Goal: Information Seeking & Learning: Learn about a topic

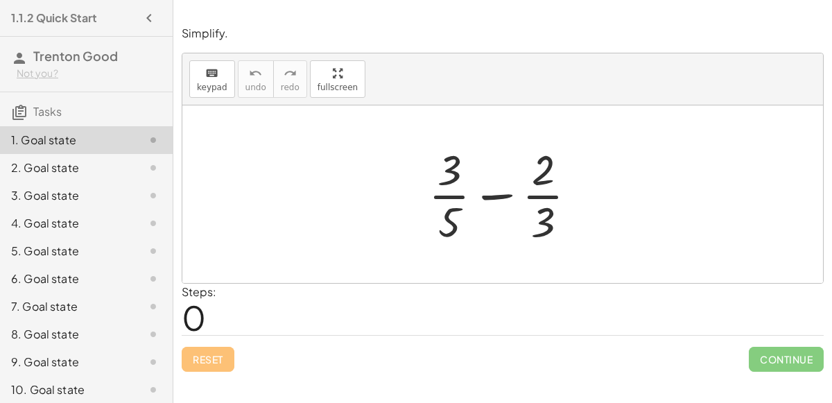
click at [472, 203] on div at bounding box center [508, 194] width 173 height 107
click at [460, 198] on div at bounding box center [508, 194] width 173 height 107
drag, startPoint x: 454, startPoint y: 209, endPoint x: 480, endPoint y: 196, distance: 28.8
click at [480, 196] on div at bounding box center [508, 194] width 173 height 107
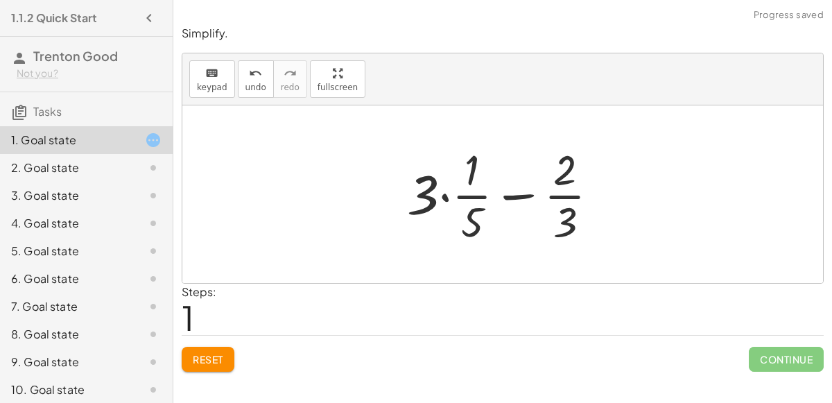
click at [463, 203] on div at bounding box center [508, 194] width 217 height 107
click at [433, 196] on div at bounding box center [508, 194] width 217 height 107
click at [438, 199] on div at bounding box center [508, 194] width 217 height 107
click at [213, 359] on span "Reset" at bounding box center [208, 359] width 31 height 12
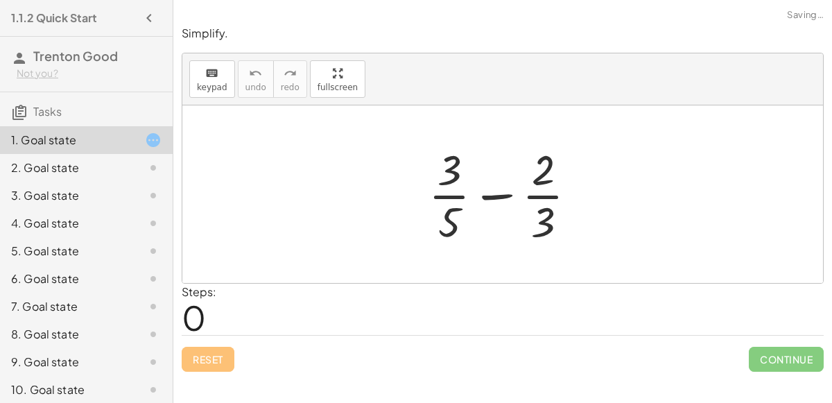
click at [444, 198] on div at bounding box center [508, 194] width 173 height 107
click at [535, 200] on div at bounding box center [508, 194] width 173 height 107
click at [542, 215] on div at bounding box center [508, 194] width 173 height 107
click at [536, 196] on div at bounding box center [508, 194] width 173 height 107
click at [538, 166] on div at bounding box center [508, 194] width 173 height 107
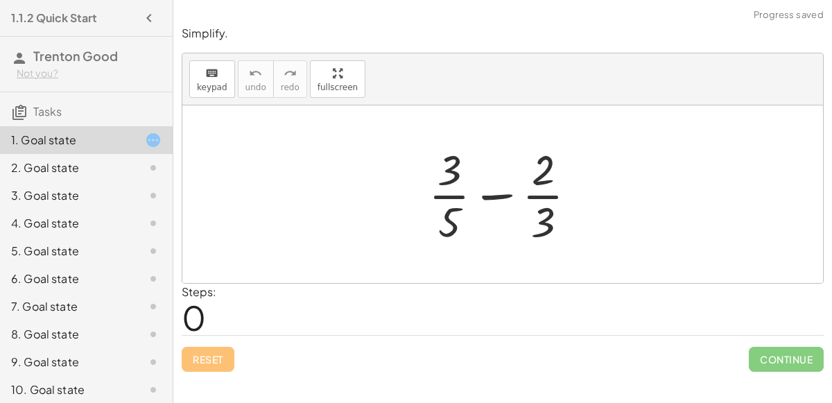
click at [494, 199] on div at bounding box center [508, 194] width 173 height 107
click at [456, 194] on div at bounding box center [508, 194] width 173 height 107
drag, startPoint x: 454, startPoint y: 220, endPoint x: 548, endPoint y: 191, distance: 98.7
click at [548, 191] on div at bounding box center [508, 194] width 173 height 107
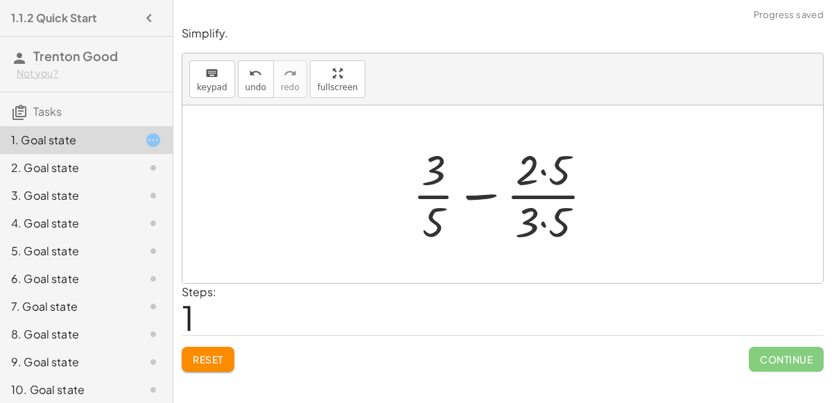
click at [545, 191] on div at bounding box center [509, 194] width 206 height 107
click at [538, 177] on div at bounding box center [509, 194] width 206 height 107
click at [537, 170] on div at bounding box center [509, 194] width 206 height 107
click at [541, 173] on div at bounding box center [509, 194] width 206 height 107
click at [544, 224] on div at bounding box center [509, 194] width 206 height 107
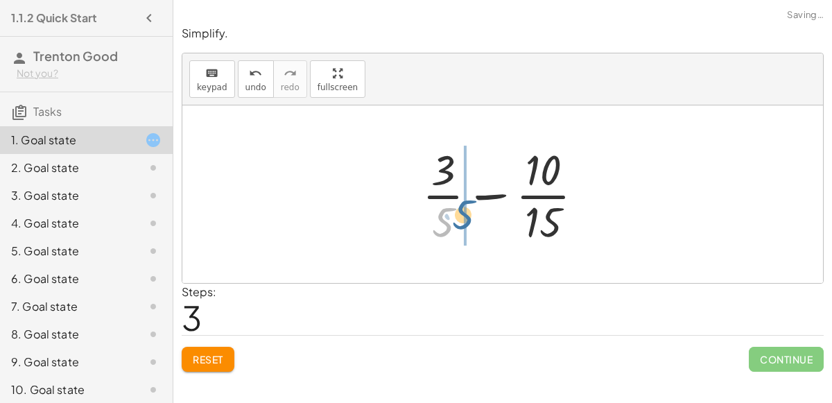
drag, startPoint x: 442, startPoint y: 216, endPoint x: 462, endPoint y: 210, distance: 20.2
click at [462, 210] on div at bounding box center [508, 194] width 187 height 107
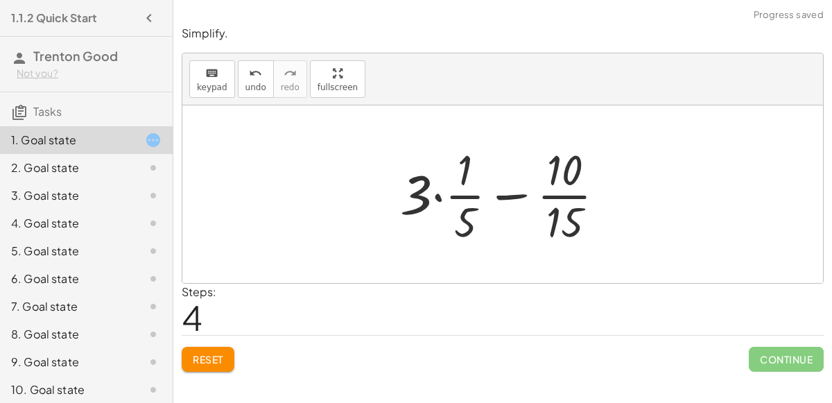
click at [449, 208] on div at bounding box center [508, 194] width 230 height 107
click at [437, 188] on div at bounding box center [508, 194] width 230 height 107
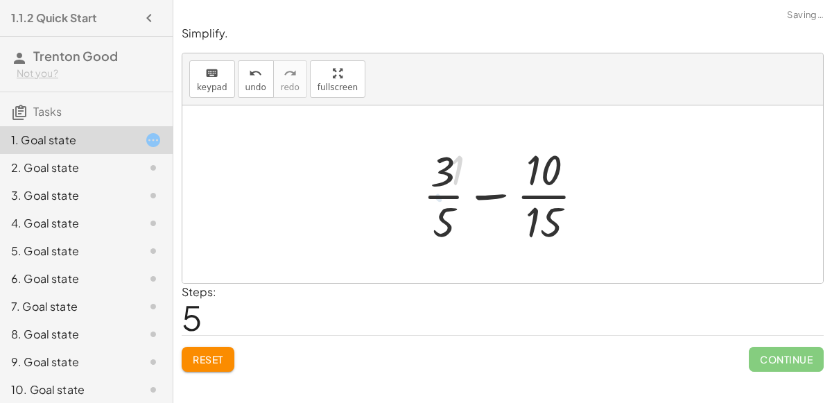
click at [445, 207] on div at bounding box center [508, 194] width 187 height 107
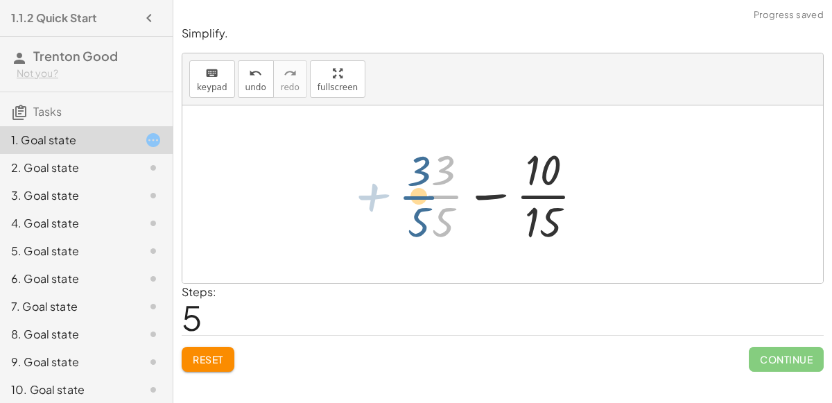
drag, startPoint x: 444, startPoint y: 200, endPoint x: 415, endPoint y: 200, distance: 28.4
click at [415, 200] on div at bounding box center [508, 194] width 187 height 107
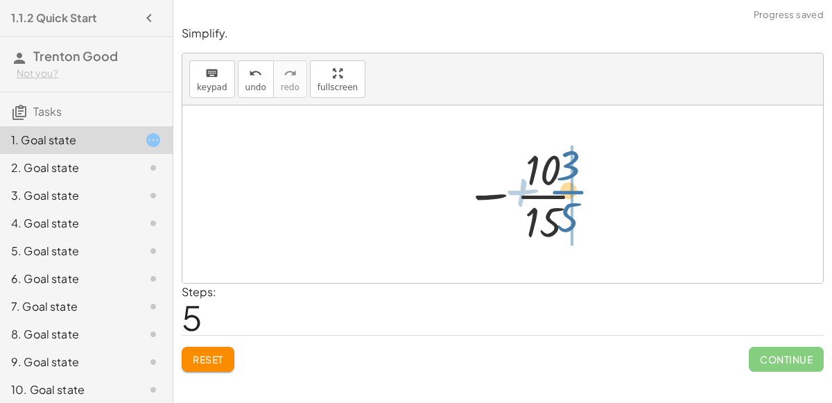
drag, startPoint x: 415, startPoint y: 200, endPoint x: 567, endPoint y: 191, distance: 152.1
click at [567, 191] on div at bounding box center [508, 194] width 187 height 107
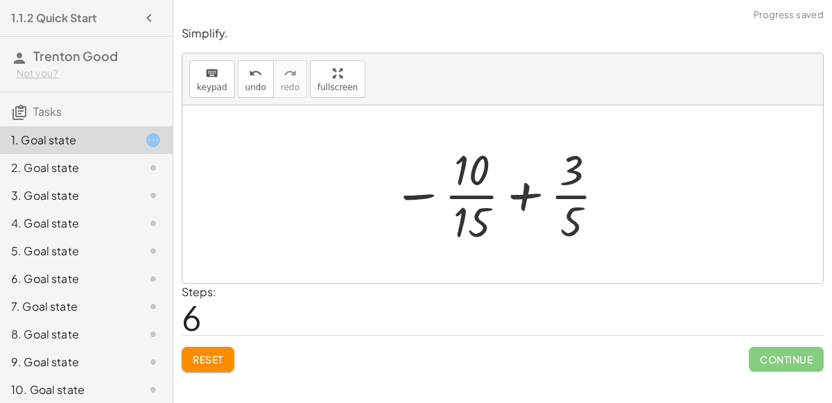
click at [546, 198] on div at bounding box center [499, 194] width 229 height 107
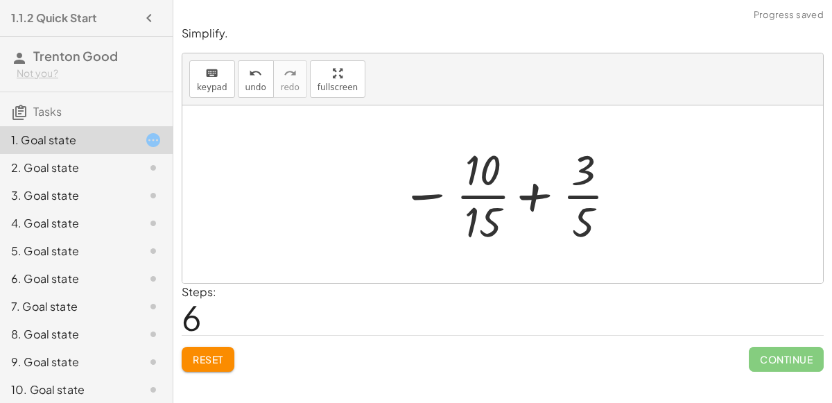
click at [535, 197] on div at bounding box center [508, 194] width 229 height 107
click at [567, 215] on div at bounding box center [508, 194] width 229 height 107
click at [580, 223] on div at bounding box center [508, 194] width 229 height 107
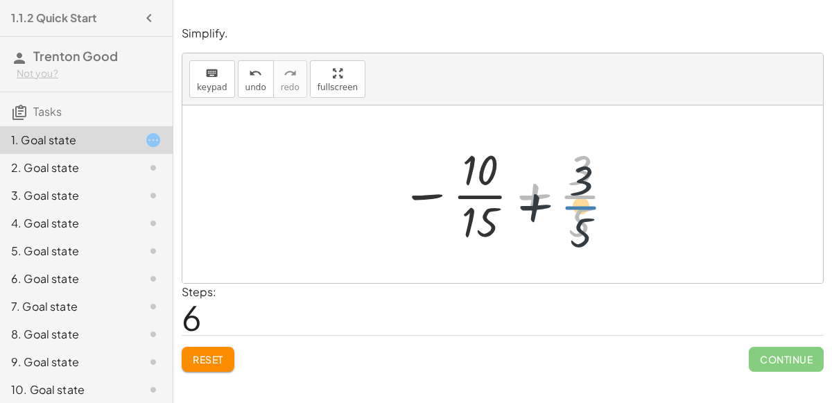
drag, startPoint x: 572, startPoint y: 189, endPoint x: 573, endPoint y: 196, distance: 7.0
click at [573, 196] on div at bounding box center [508, 194] width 229 height 107
drag, startPoint x: 574, startPoint y: 175, endPoint x: 596, endPoint y: 236, distance: 64.7
click at [596, 236] on div at bounding box center [508, 194] width 229 height 107
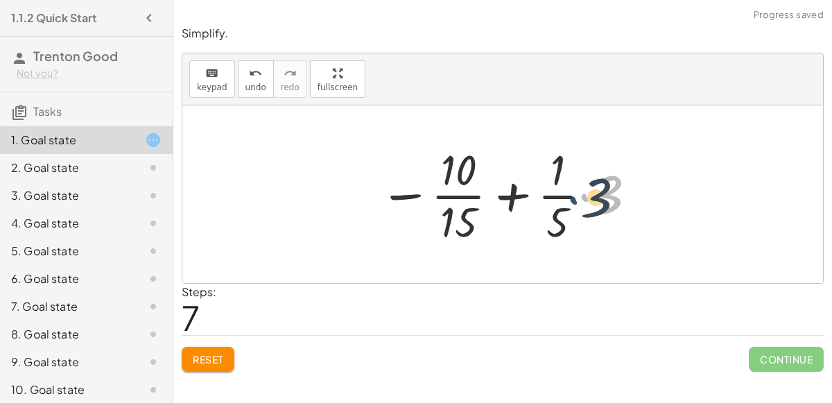
drag, startPoint x: 581, startPoint y: 199, endPoint x: 570, endPoint y: 201, distance: 10.6
click at [570, 201] on div at bounding box center [508, 194] width 273 height 107
click at [569, 203] on div at bounding box center [508, 194] width 273 height 107
click at [565, 198] on div at bounding box center [508, 194] width 273 height 107
click at [571, 197] on div at bounding box center [508, 194] width 273 height 107
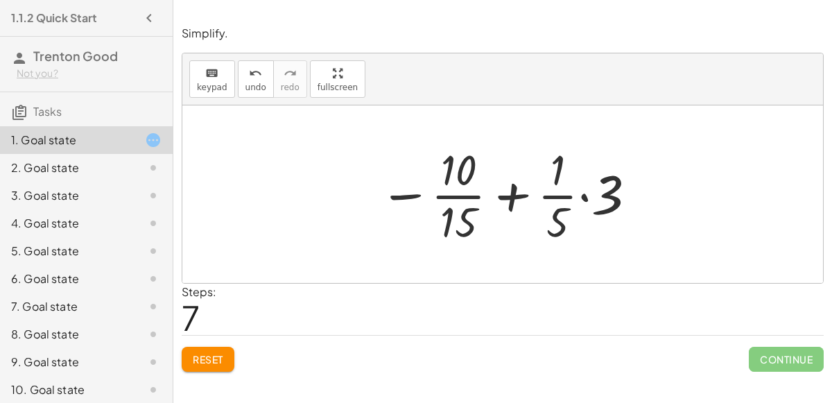
click at [585, 196] on div at bounding box center [508, 194] width 273 height 107
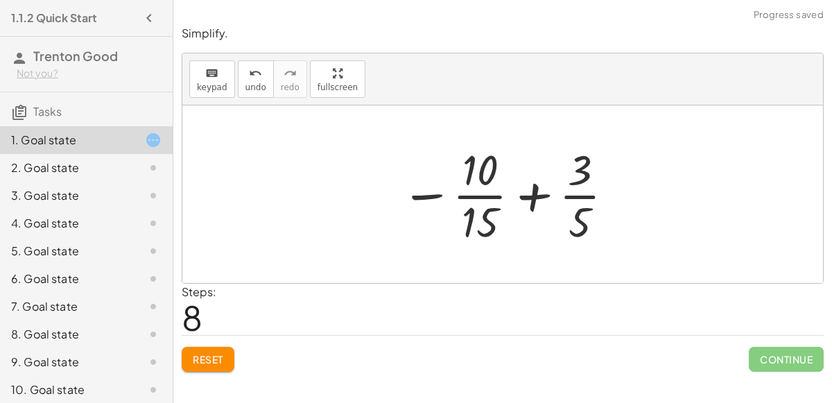
click at [211, 361] on span "Reset" at bounding box center [208, 359] width 31 height 12
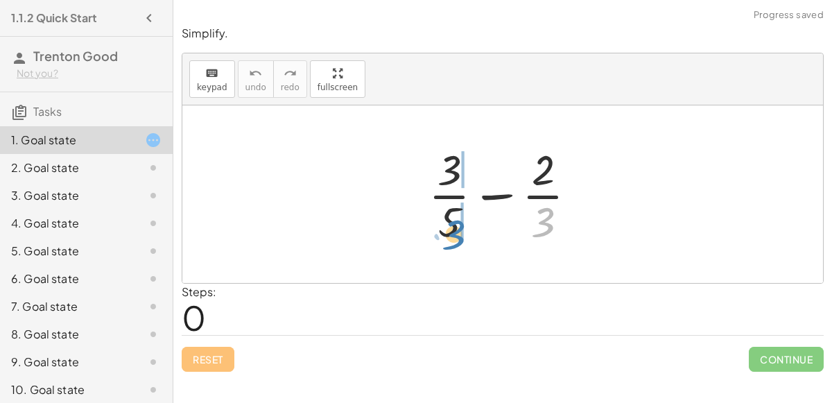
drag, startPoint x: 542, startPoint y: 230, endPoint x: 454, endPoint y: 241, distance: 89.5
click at [454, 241] on div at bounding box center [508, 194] width 173 height 107
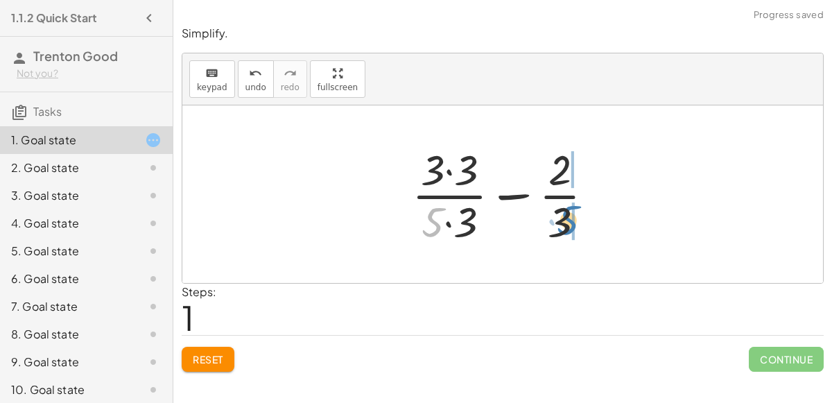
drag, startPoint x: 433, startPoint y: 230, endPoint x: 567, endPoint y: 229, distance: 133.9
click at [567, 229] on div at bounding box center [508, 194] width 207 height 107
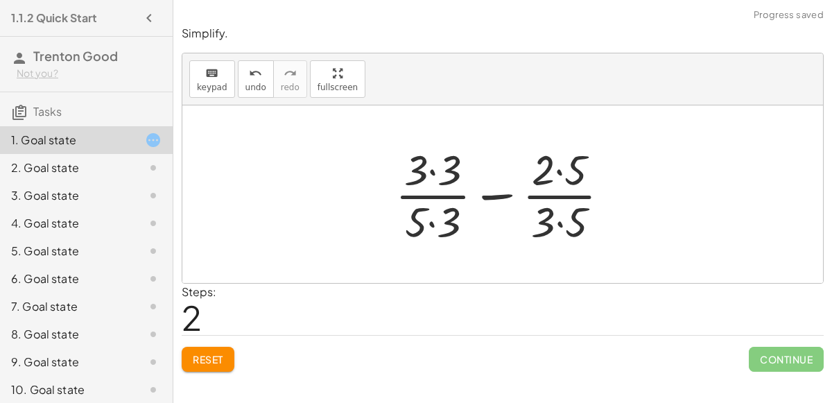
click at [565, 228] on div at bounding box center [507, 194] width 239 height 107
click at [431, 222] on div at bounding box center [508, 194] width 239 height 107
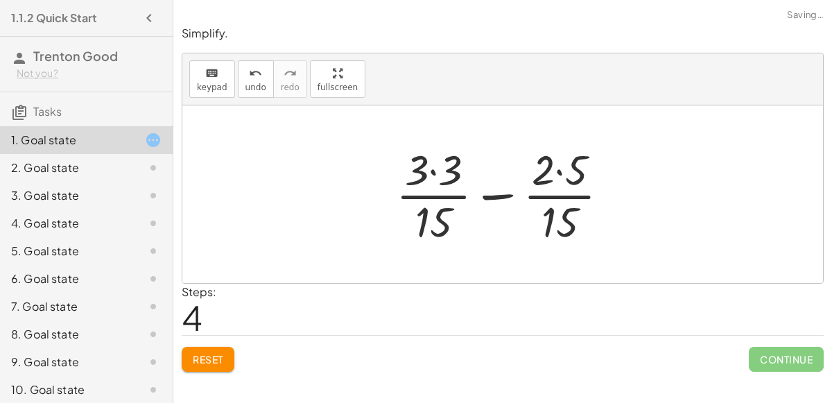
click at [429, 175] on div at bounding box center [508, 194] width 239 height 107
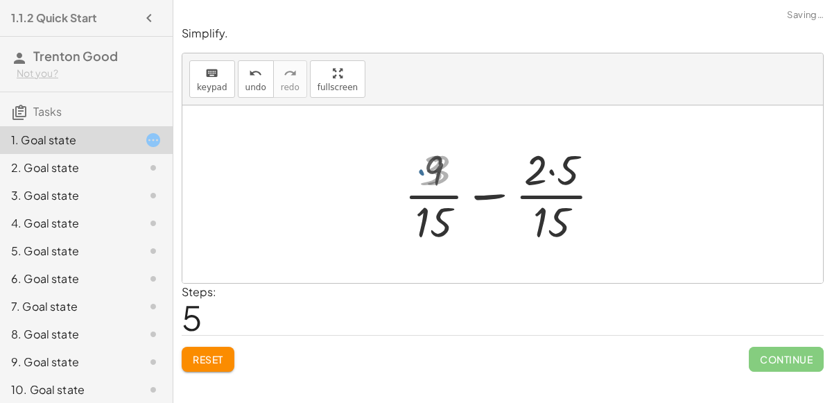
click at [552, 175] on div at bounding box center [508, 194] width 218 height 107
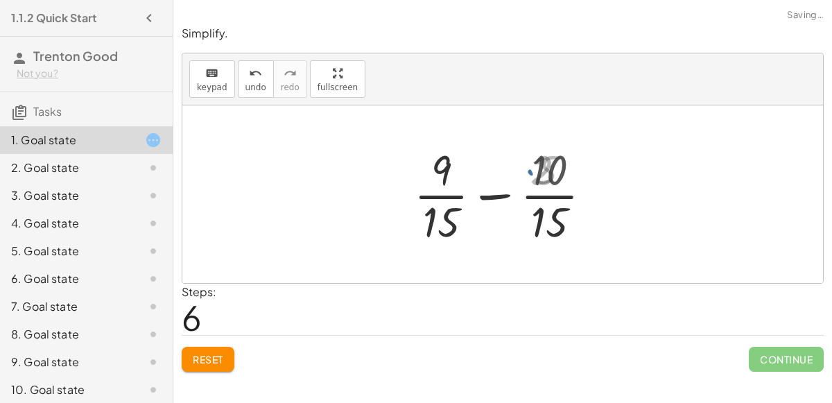
click at [494, 194] on div at bounding box center [509, 194] width 200 height 107
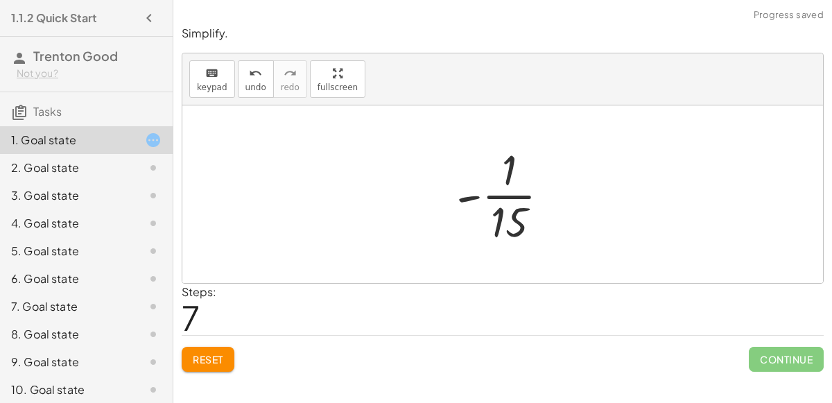
click at [495, 230] on div at bounding box center [508, 194] width 119 height 107
click at [474, 193] on div at bounding box center [508, 194] width 119 height 107
click at [491, 205] on div at bounding box center [508, 194] width 119 height 107
click at [212, 361] on span "Reset" at bounding box center [208, 359] width 31 height 12
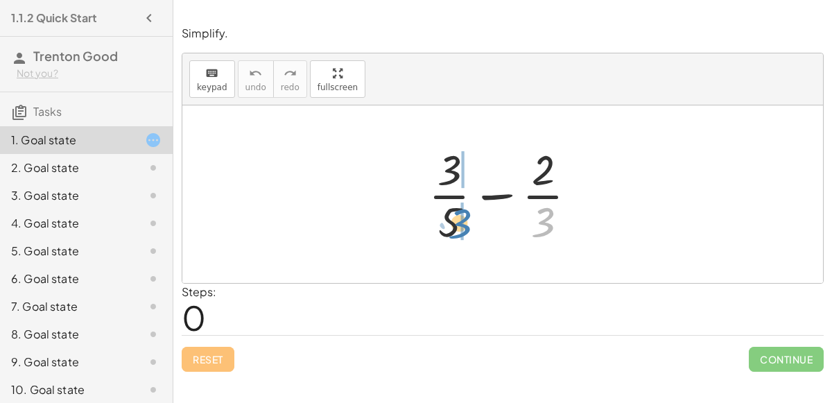
drag, startPoint x: 537, startPoint y: 212, endPoint x: 452, endPoint y: 213, distance: 84.6
click at [452, 213] on div at bounding box center [508, 194] width 173 height 107
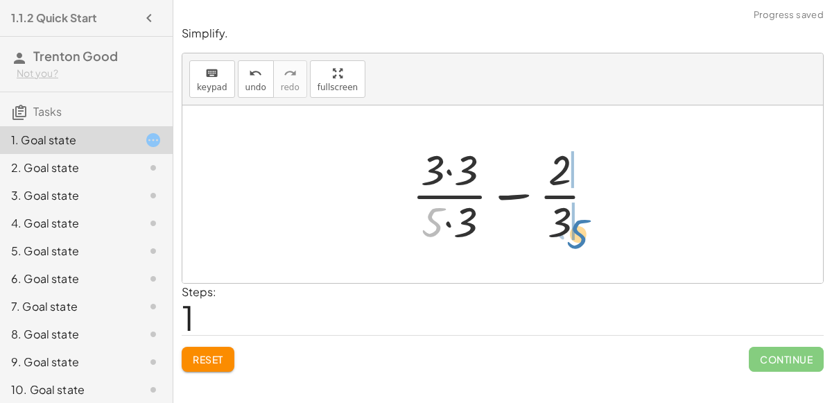
drag, startPoint x: 433, startPoint y: 222, endPoint x: 578, endPoint y: 233, distance: 146.1
click at [578, 233] on div at bounding box center [508, 194] width 207 height 107
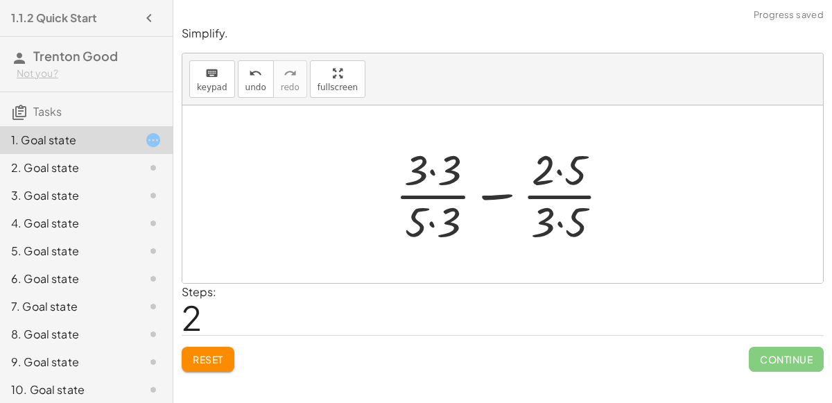
click at [553, 213] on div at bounding box center [507, 194] width 239 height 107
click at [553, 226] on div at bounding box center [507, 194] width 239 height 107
click at [555, 219] on div at bounding box center [507, 194] width 239 height 107
click at [535, 219] on div at bounding box center [507, 194] width 239 height 107
click at [436, 214] on div at bounding box center [507, 194] width 239 height 107
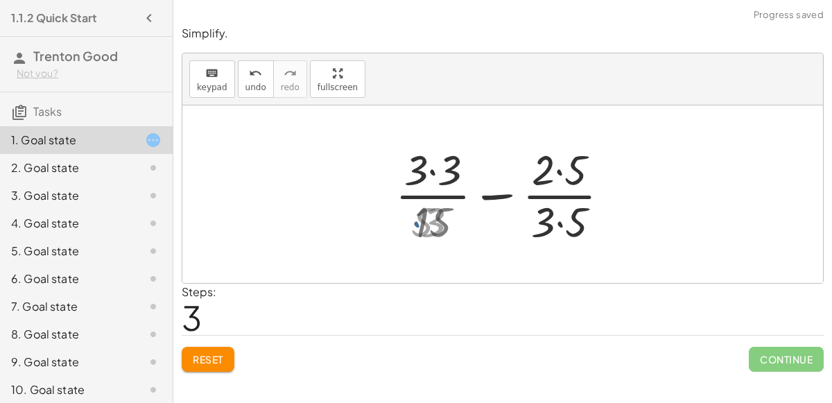
click at [431, 218] on div at bounding box center [507, 194] width 239 height 107
click at [551, 226] on div at bounding box center [507, 194] width 239 height 107
click at [569, 218] on div at bounding box center [507, 194] width 239 height 107
click at [554, 162] on div at bounding box center [508, 194] width 239 height 107
click at [552, 169] on div at bounding box center [508, 194] width 239 height 107
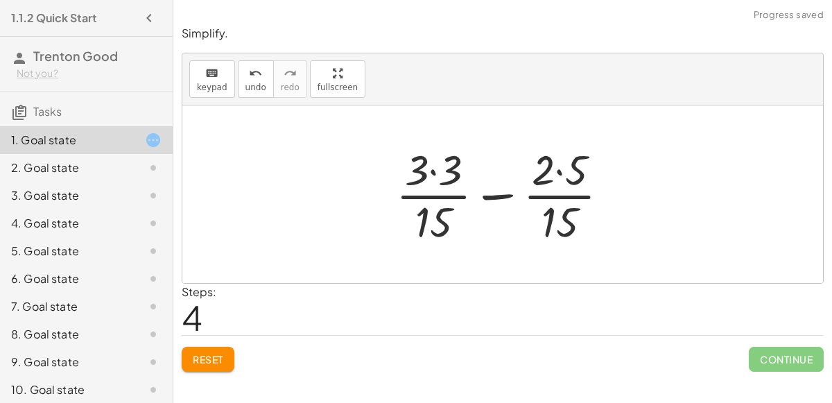
click at [558, 171] on div at bounding box center [508, 194] width 239 height 107
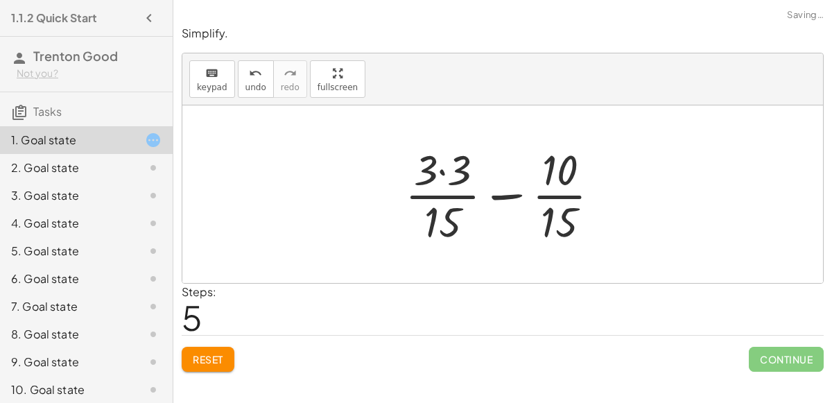
click at [440, 173] on div at bounding box center [508, 194] width 220 height 107
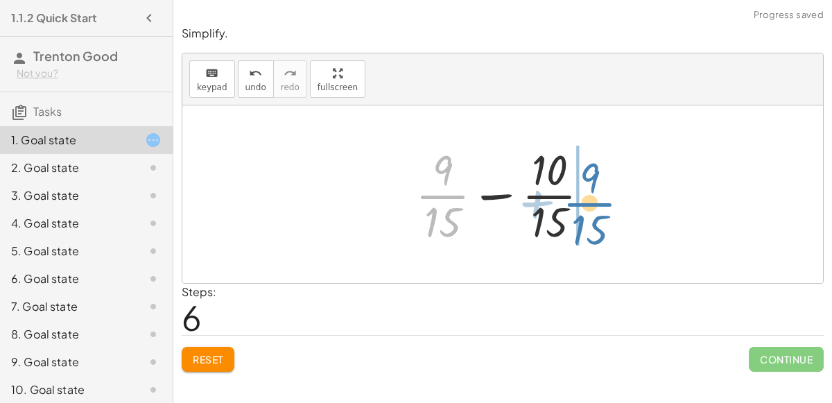
drag, startPoint x: 437, startPoint y: 196, endPoint x: 586, endPoint y: 203, distance: 149.3
click at [586, 203] on div at bounding box center [509, 194] width 200 height 107
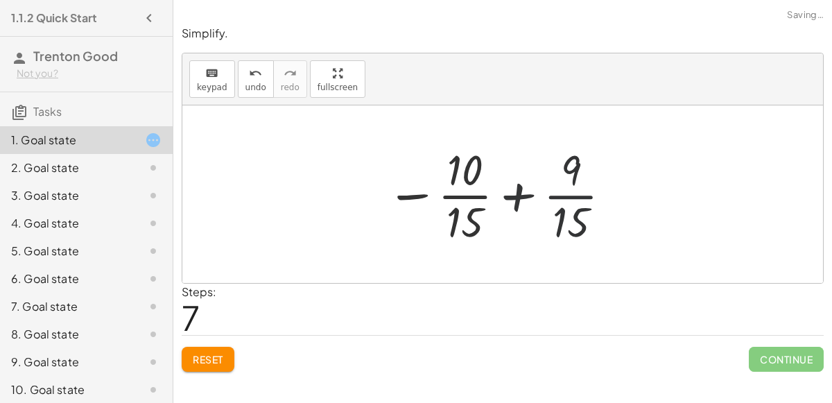
click at [520, 199] on div at bounding box center [499, 194] width 242 height 107
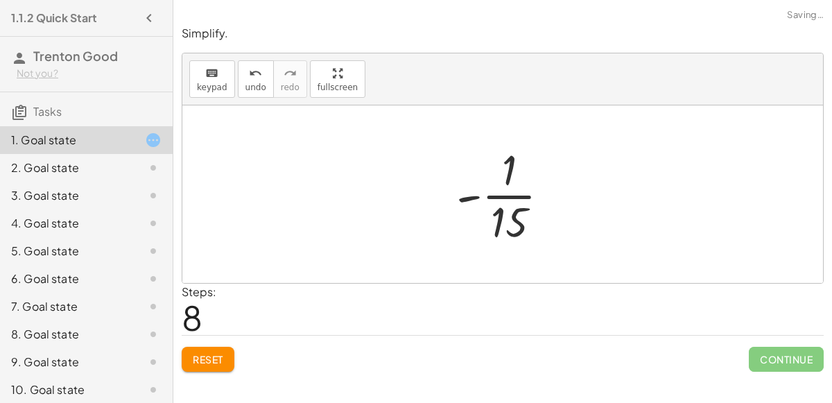
click at [465, 221] on div at bounding box center [508, 194] width 119 height 107
click at [428, 211] on div at bounding box center [502, 194] width 641 height 178
drag, startPoint x: 467, startPoint y: 195, endPoint x: 3, endPoint y: 370, distance: 495.2
click at [3, 370] on main "1.1.2 Quick Start Trenton Good Not you? Tasks 1. Goal state 2. Goal state 3. Go…" at bounding box center [416, 201] width 832 height 403
drag, startPoint x: 507, startPoint y: 217, endPoint x: 0, endPoint y: 327, distance: 518.7
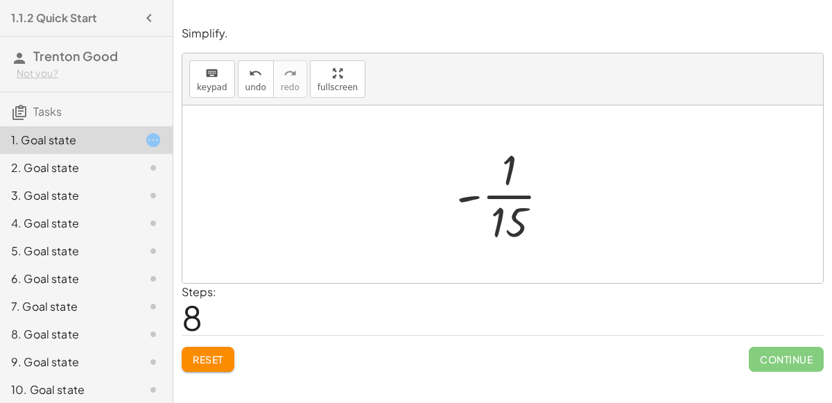
click at [0, 327] on main "1.1.2 Quick Start Trenton Good Not you? Tasks 1. Goal state 2. Goal state 3. Go…" at bounding box center [416, 201] width 832 height 403
drag, startPoint x: 510, startPoint y: 218, endPoint x: 0, endPoint y: 377, distance: 533.9
click at [0, 377] on main "1.1.2 Quick Start Trenton Good Not you? Tasks 1. Goal state 2. Goal state 3. Go…" at bounding box center [416, 201] width 832 height 403
drag, startPoint x: 504, startPoint y: 222, endPoint x: 513, endPoint y: 217, distance: 10.2
click at [513, 217] on div at bounding box center [508, 194] width 119 height 107
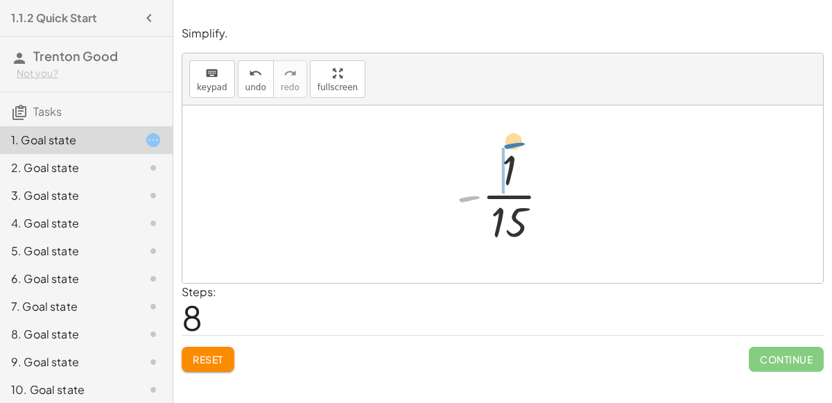
drag, startPoint x: 471, startPoint y: 198, endPoint x: 515, endPoint y: 143, distance: 70.5
click at [515, 143] on div at bounding box center [508, 194] width 119 height 107
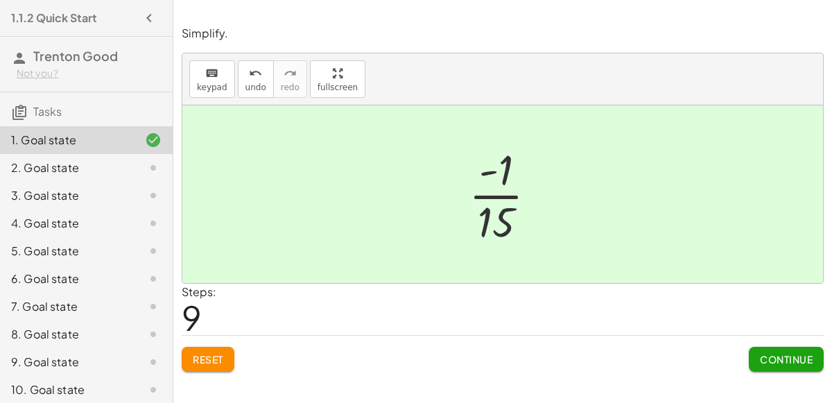
click at [768, 353] on span "Continue" at bounding box center [786, 359] width 53 height 12
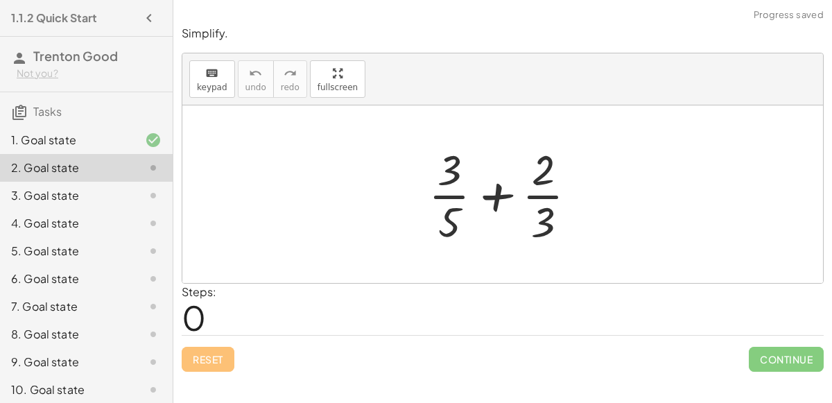
click at [499, 189] on div at bounding box center [508, 194] width 173 height 107
drag, startPoint x: 541, startPoint y: 222, endPoint x: 426, endPoint y: 230, distance: 115.4
click at [426, 230] on div at bounding box center [508, 194] width 173 height 107
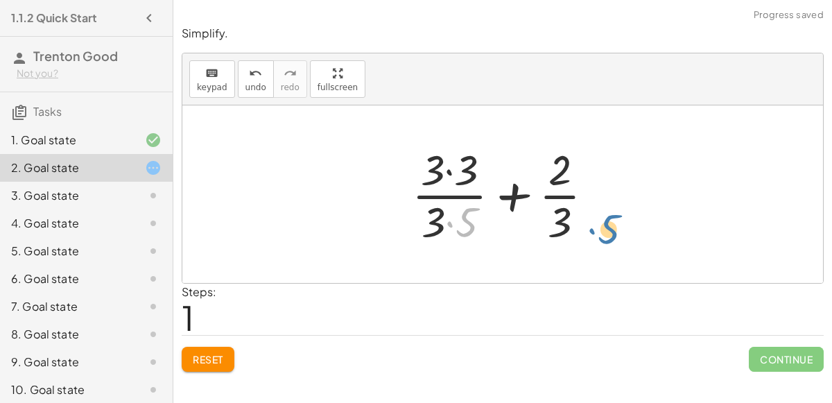
drag, startPoint x: 466, startPoint y: 221, endPoint x: 607, endPoint y: 229, distance: 141.0
click at [607, 229] on div at bounding box center [508, 194] width 207 height 107
drag, startPoint x: 473, startPoint y: 217, endPoint x: 583, endPoint y: 219, distance: 110.3
click at [583, 219] on div at bounding box center [508, 194] width 207 height 107
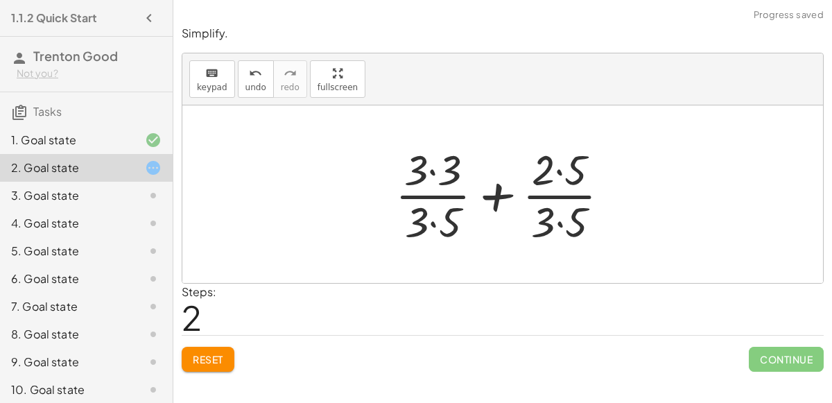
click at [554, 216] on div at bounding box center [507, 194] width 239 height 107
click at [432, 218] on div at bounding box center [507, 194] width 239 height 107
click at [553, 225] on div at bounding box center [507, 194] width 239 height 107
click at [556, 225] on div at bounding box center [507, 194] width 239 height 107
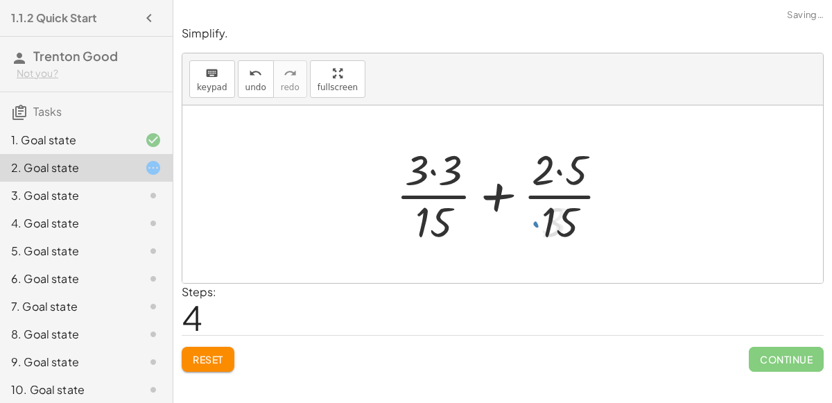
click at [554, 165] on div at bounding box center [508, 194] width 239 height 107
click at [558, 168] on div at bounding box center [508, 194] width 239 height 107
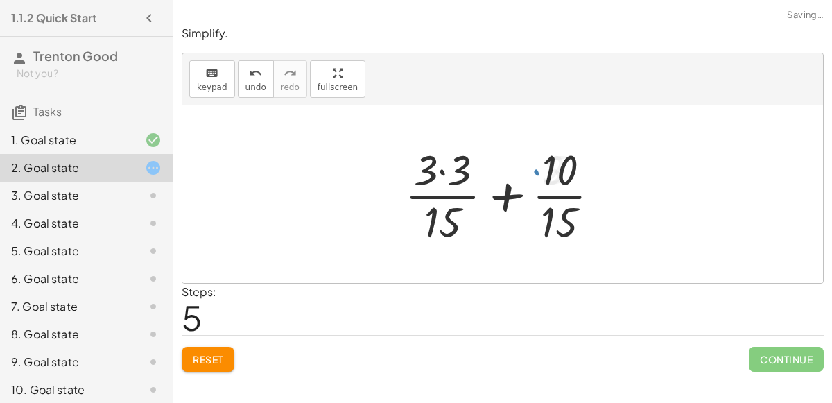
click at [437, 170] on div at bounding box center [508, 194] width 220 height 107
click at [443, 171] on div at bounding box center [508, 194] width 220 height 107
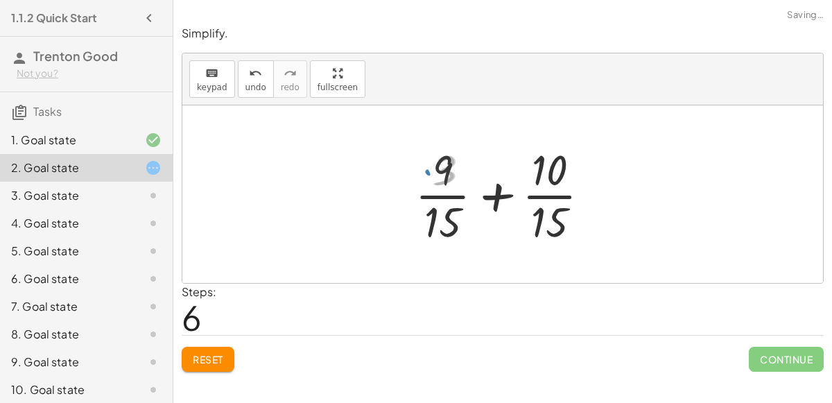
click at [497, 203] on div at bounding box center [509, 194] width 200 height 107
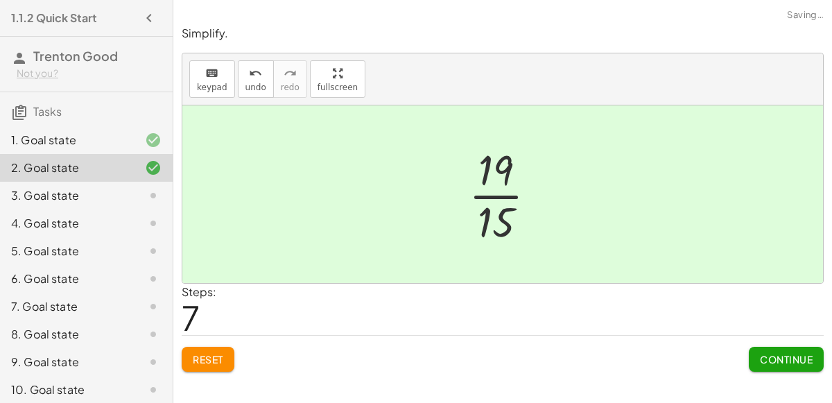
click at [779, 361] on span "Continue" at bounding box center [786, 359] width 53 height 12
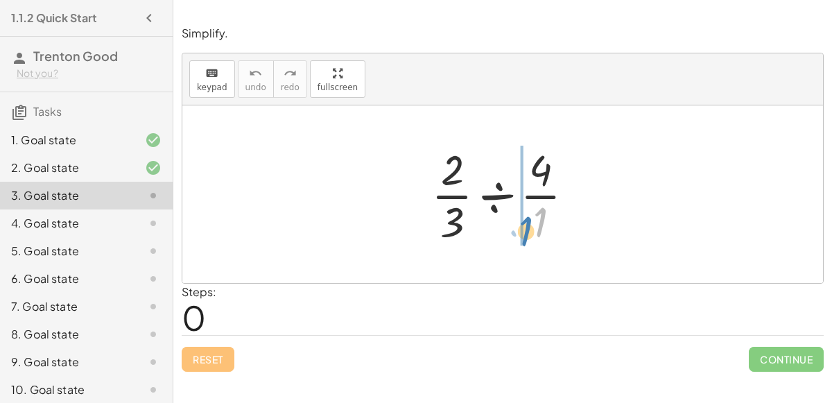
drag, startPoint x: 543, startPoint y: 220, endPoint x: 528, endPoint y: 230, distance: 17.5
click at [528, 230] on div at bounding box center [508, 194] width 168 height 107
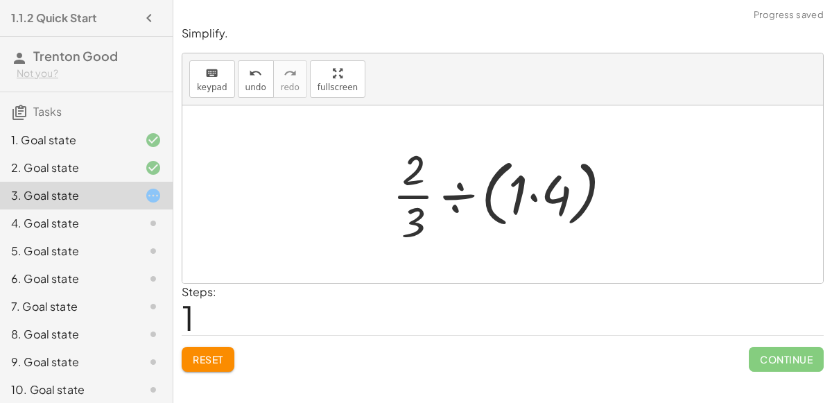
click at [520, 192] on div at bounding box center [508, 194] width 245 height 107
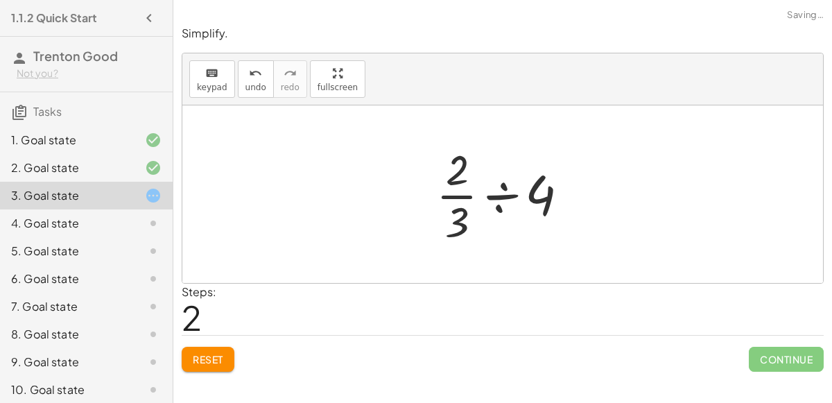
click at [461, 194] on div at bounding box center [507, 194] width 157 height 107
click at [503, 196] on div at bounding box center [507, 194] width 157 height 107
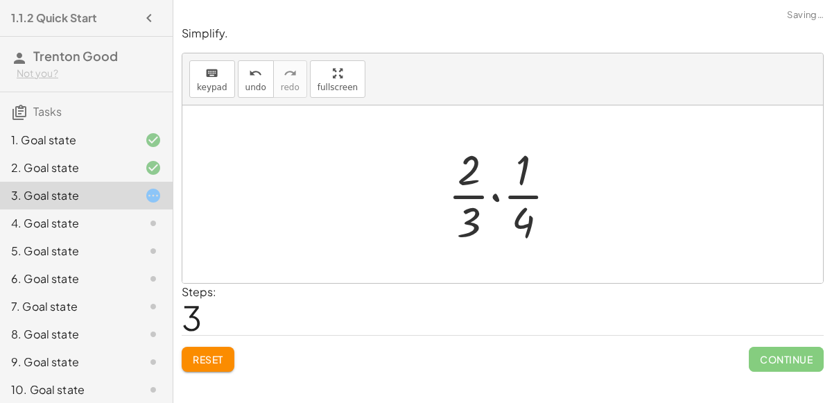
click at [505, 196] on div at bounding box center [508, 194] width 134 height 107
click at [490, 194] on div at bounding box center [508, 194] width 134 height 107
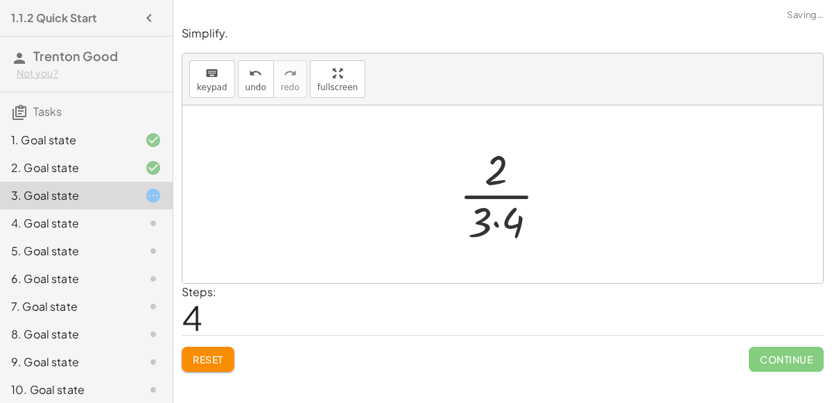
click at [494, 219] on div at bounding box center [508, 194] width 113 height 107
click at [497, 219] on div at bounding box center [509, 194] width 94 height 107
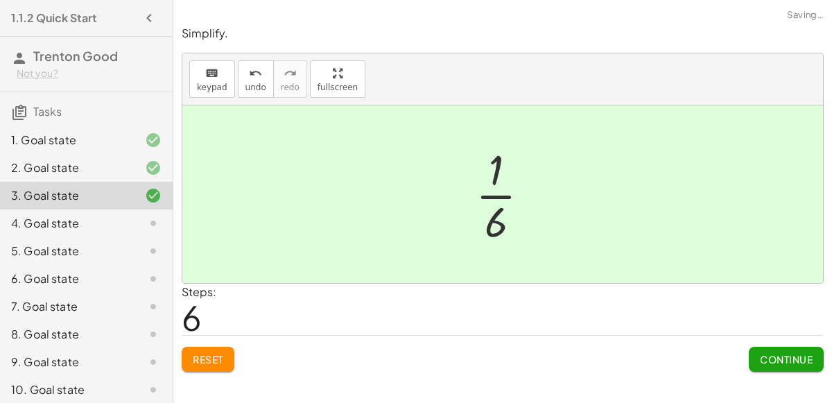
click at [501, 223] on div at bounding box center [508, 194] width 79 height 107
click at [771, 363] on button "Continue" at bounding box center [786, 359] width 75 height 25
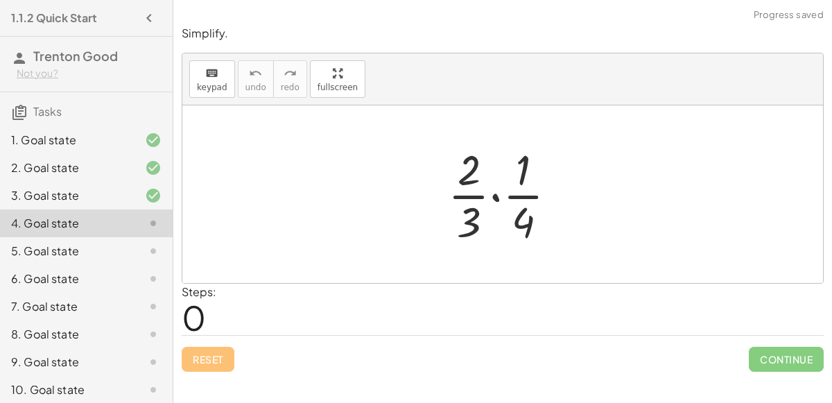
click at [495, 198] on div at bounding box center [508, 194] width 134 height 107
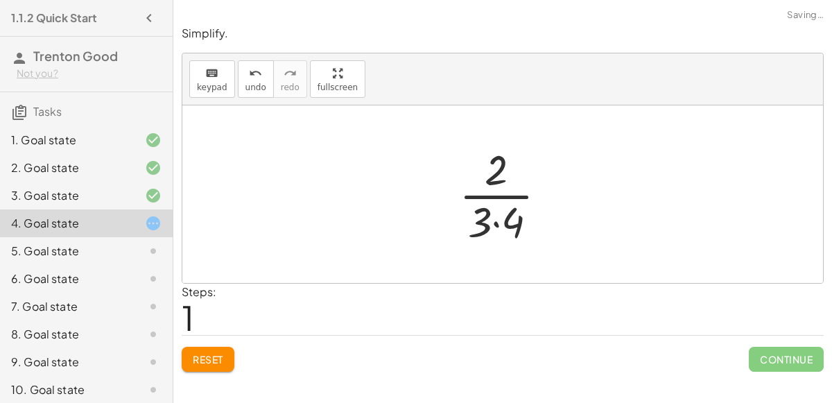
click at [492, 216] on div at bounding box center [508, 194] width 113 height 107
click at [494, 202] on div at bounding box center [509, 194] width 94 height 107
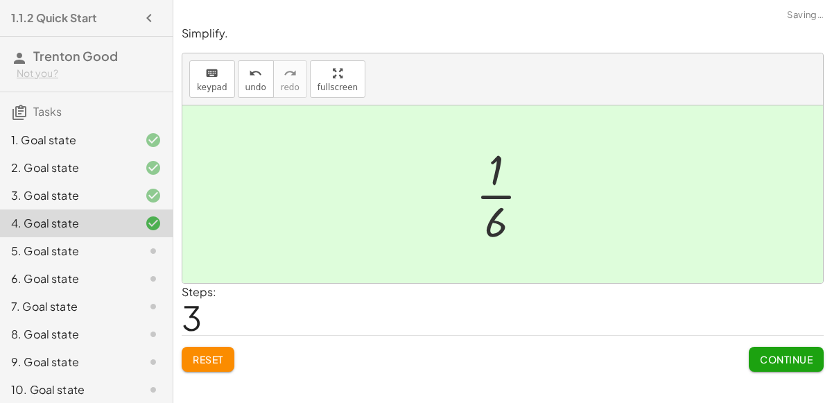
click at [773, 361] on span "Continue" at bounding box center [786, 359] width 53 height 12
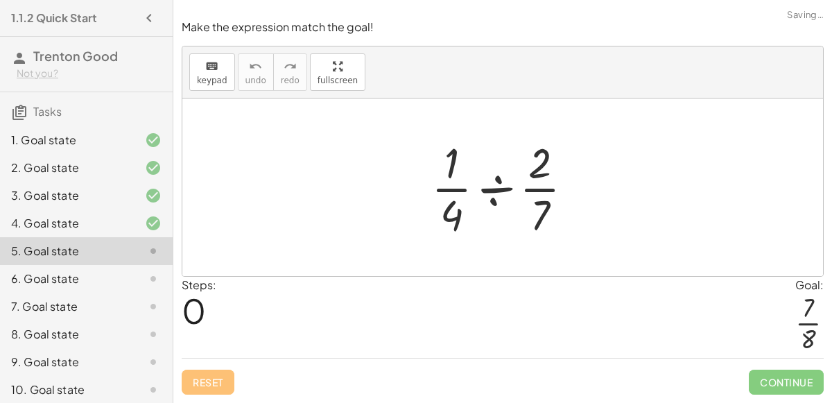
click at [503, 211] on div at bounding box center [507, 187] width 167 height 107
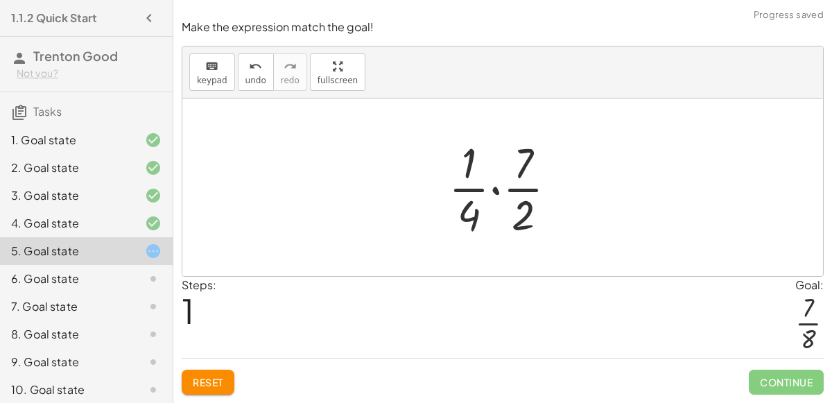
click at [480, 191] on div at bounding box center [508, 187] width 133 height 107
click at [495, 191] on div at bounding box center [508, 187] width 133 height 107
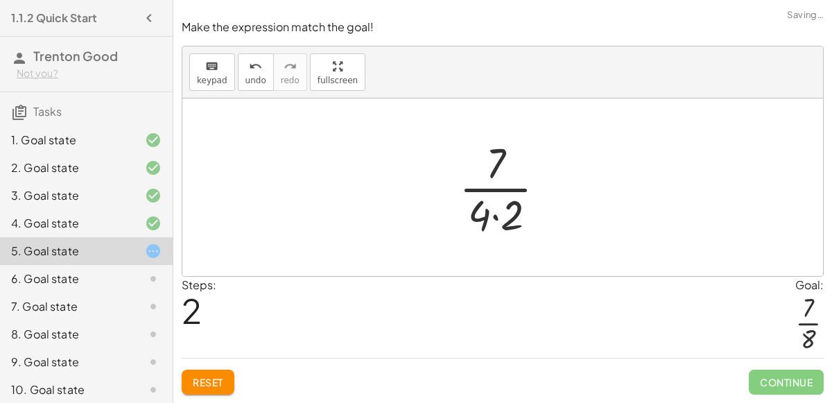
click at [494, 214] on div at bounding box center [508, 187] width 112 height 107
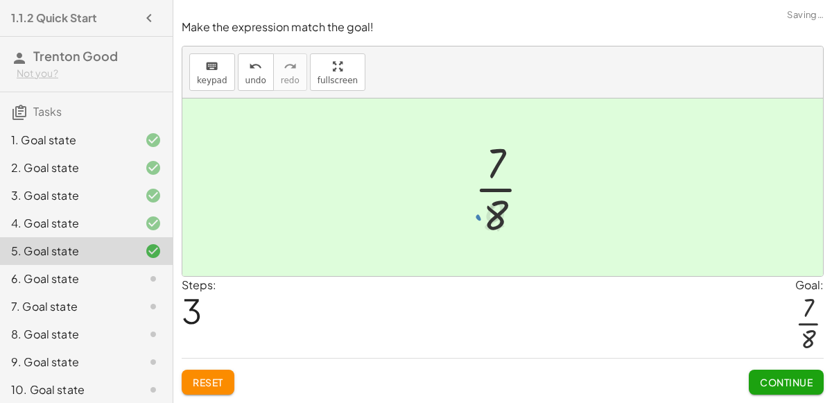
click at [490, 204] on div at bounding box center [507, 187] width 81 height 107
click at [781, 366] on div "Continue" at bounding box center [786, 377] width 75 height 36
click at [781, 386] on span "Continue" at bounding box center [786, 382] width 53 height 12
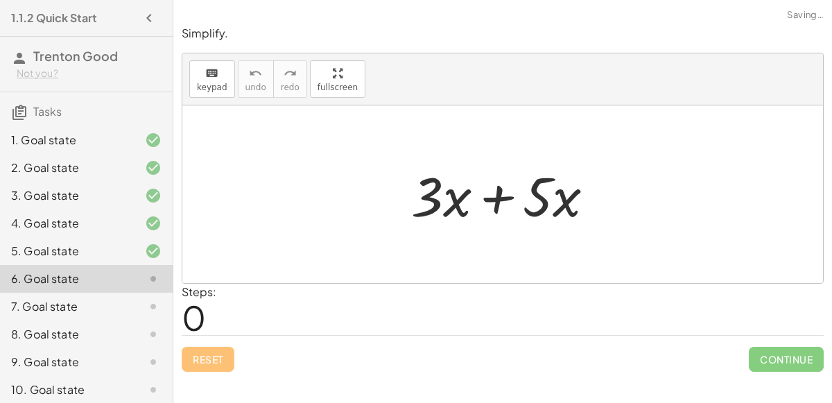
click at [508, 207] on div at bounding box center [508, 194] width 209 height 71
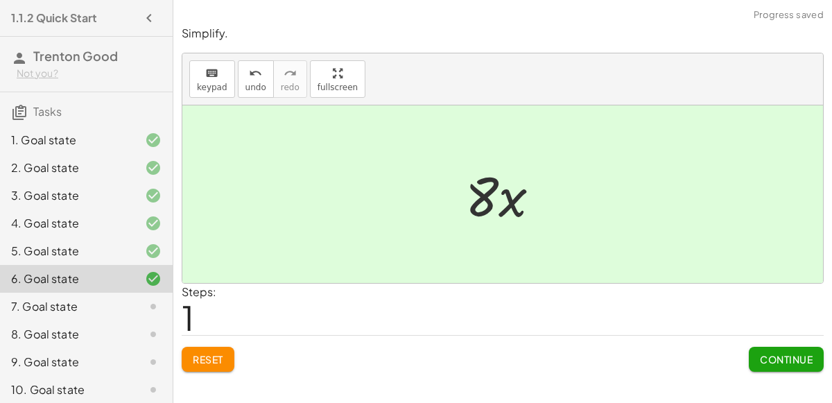
click at [776, 359] on span "Continue" at bounding box center [786, 359] width 53 height 12
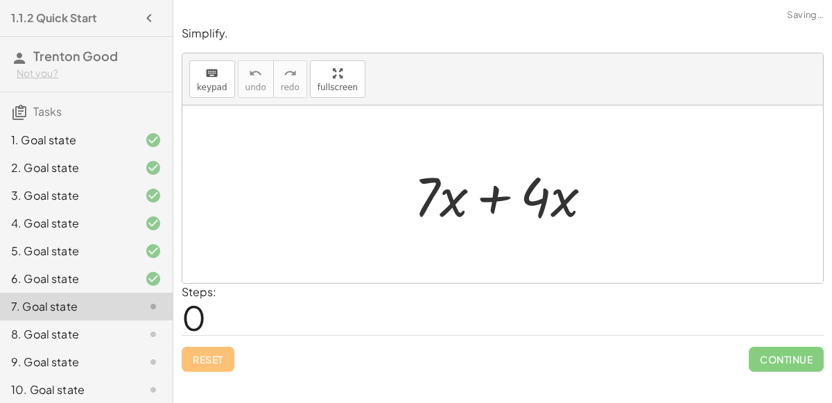
click at [466, 199] on div at bounding box center [508, 194] width 203 height 71
click at [493, 201] on div at bounding box center [508, 194] width 203 height 71
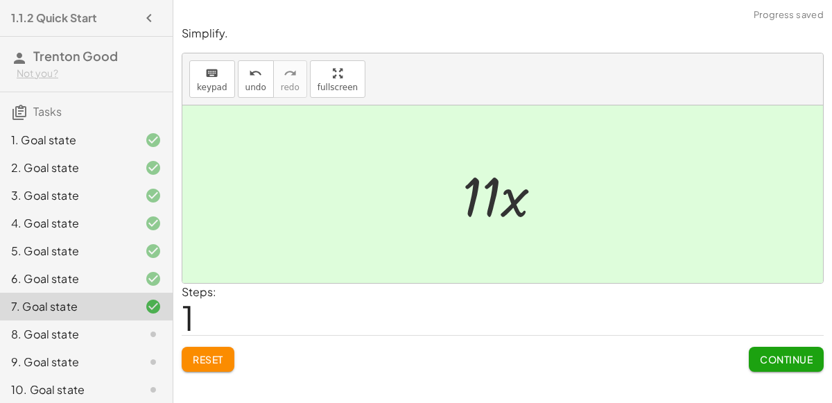
click at [765, 363] on span "Continue" at bounding box center [786, 359] width 53 height 12
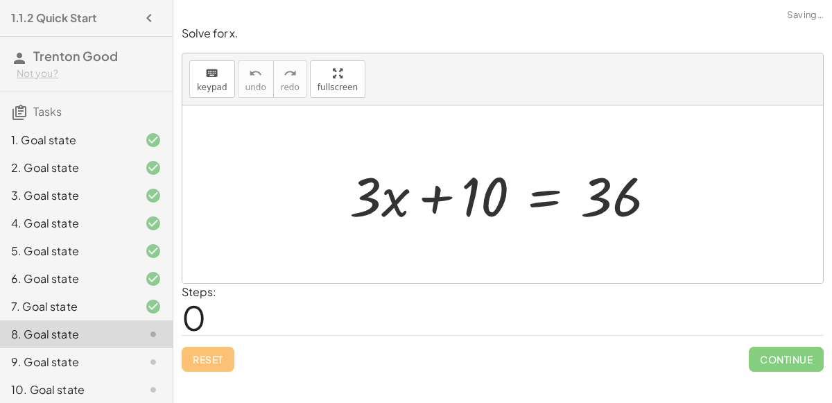
click at [425, 203] on div at bounding box center [509, 194] width 332 height 71
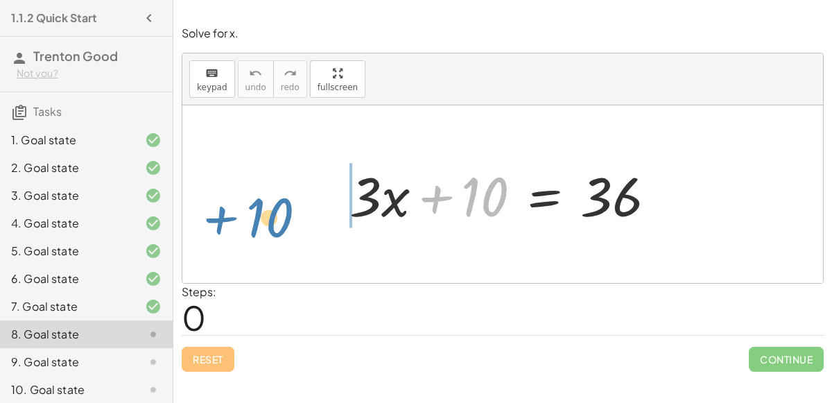
drag, startPoint x: 490, startPoint y: 196, endPoint x: 277, endPoint y: 217, distance: 213.9
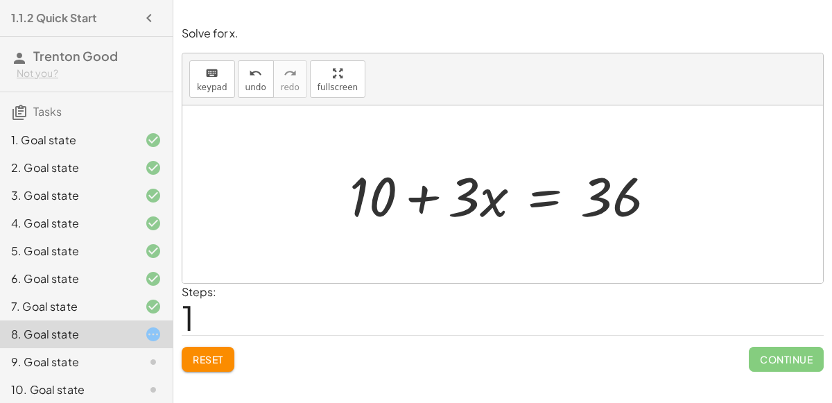
click at [543, 207] on div at bounding box center [509, 194] width 332 height 71
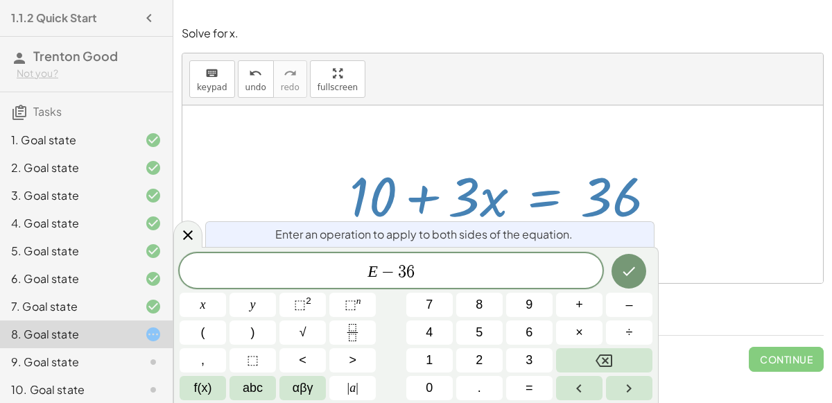
click at [614, 270] on button "Done" at bounding box center [629, 271] width 35 height 35
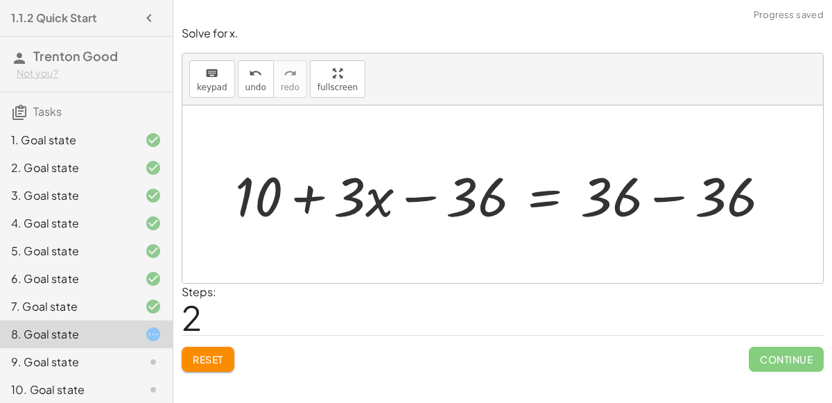
click at [675, 194] on div at bounding box center [508, 194] width 560 height 71
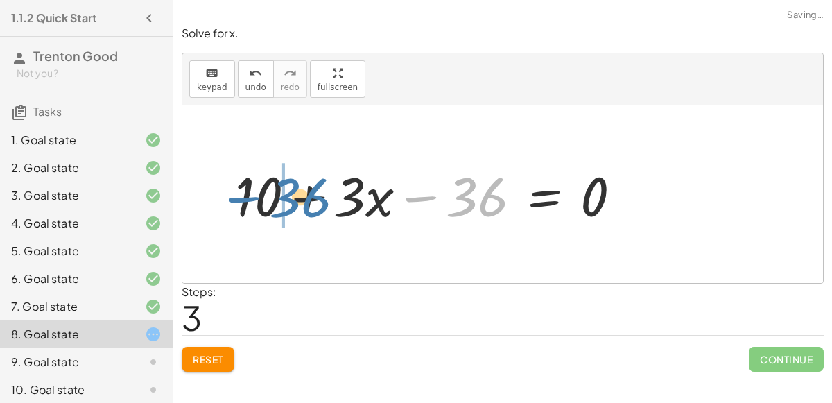
drag, startPoint x: 474, startPoint y: 191, endPoint x: 295, endPoint y: 196, distance: 179.0
click at [295, 196] on div at bounding box center [433, 194] width 411 height 71
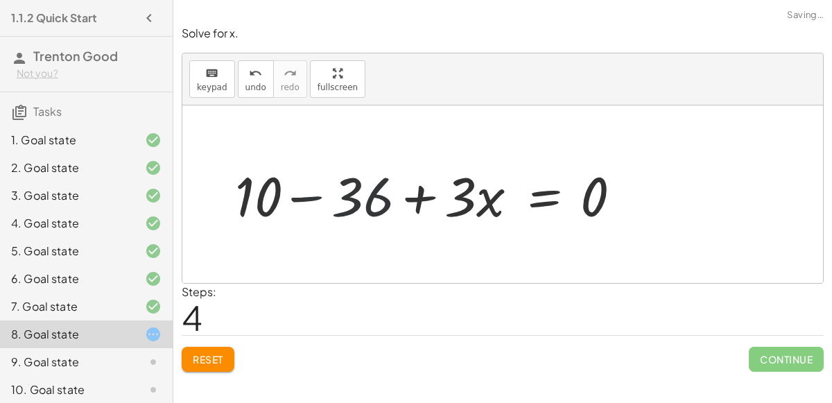
click at [293, 200] on div at bounding box center [433, 194] width 411 height 71
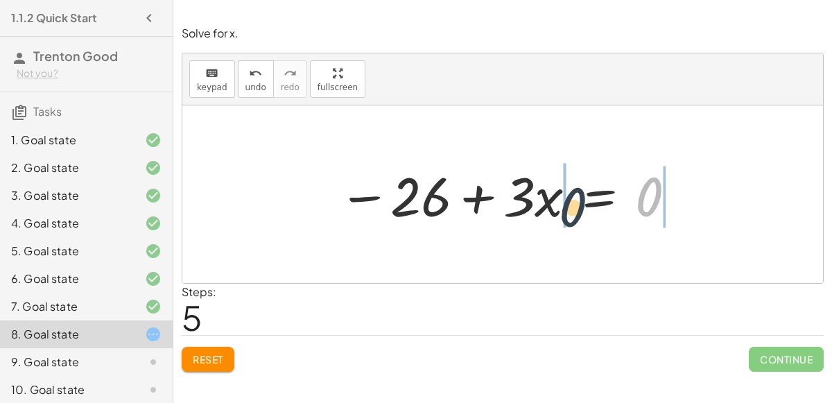
drag, startPoint x: 638, startPoint y: 204, endPoint x: 535, endPoint y: 220, distance: 104.6
click at [535, 220] on div at bounding box center [509, 194] width 354 height 71
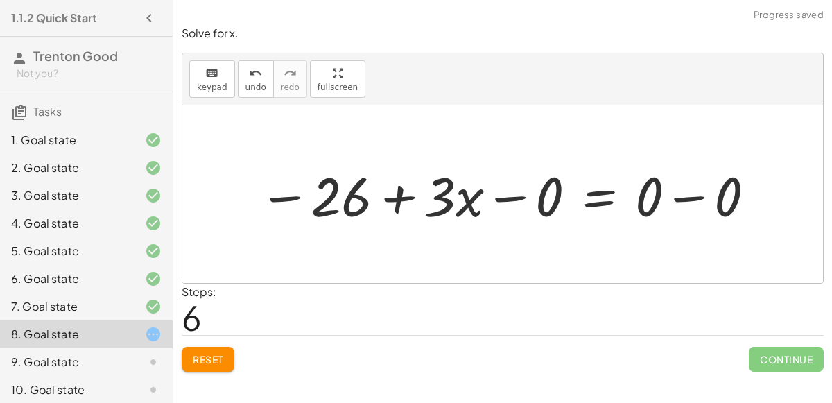
click at [214, 358] on span "Reset" at bounding box center [208, 359] width 31 height 12
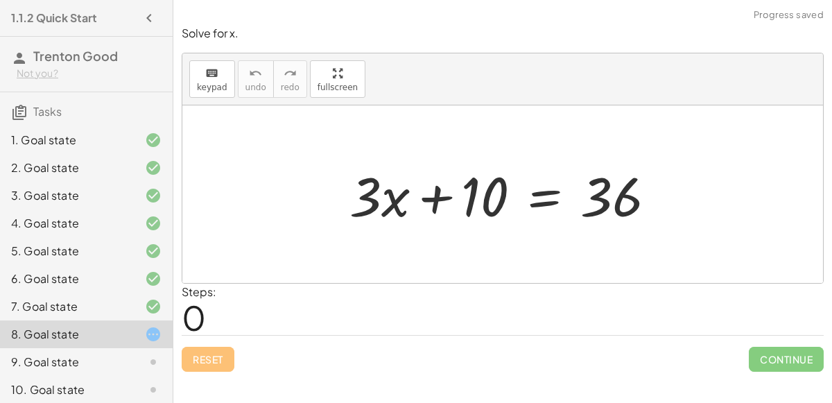
click at [538, 190] on div at bounding box center [509, 194] width 332 height 71
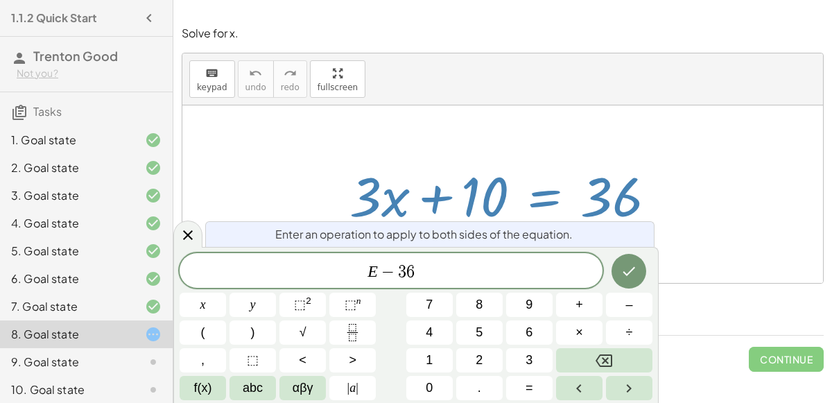
click at [629, 271] on icon "Done" at bounding box center [629, 271] width 17 height 17
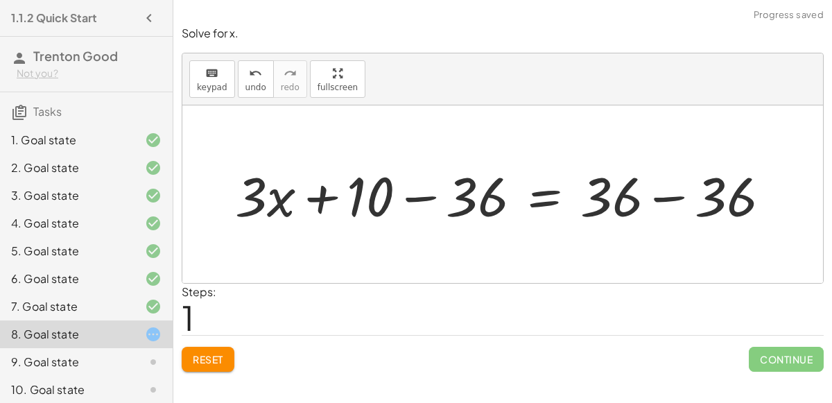
click at [667, 196] on div at bounding box center [508, 194] width 560 height 71
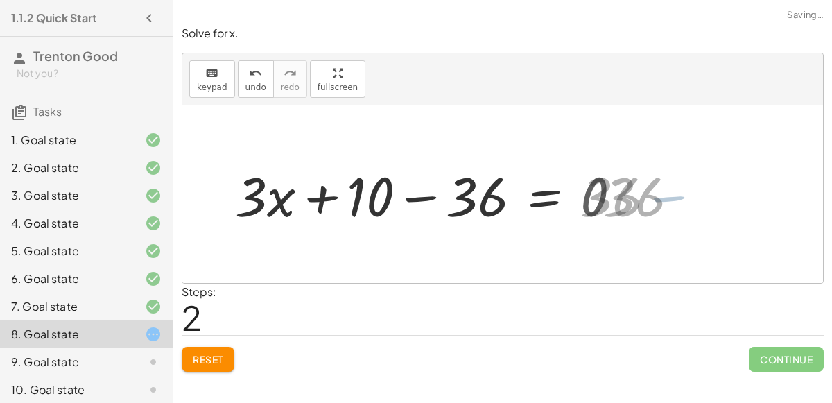
click at [419, 207] on div at bounding box center [433, 194] width 411 height 71
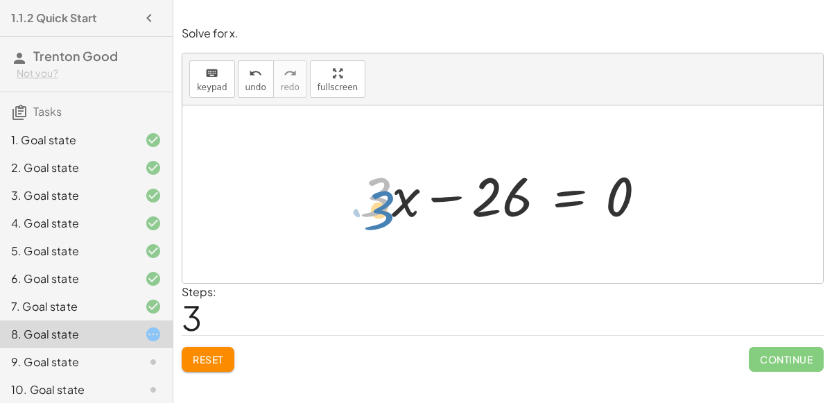
drag, startPoint x: 380, startPoint y: 197, endPoint x: 377, endPoint y: 207, distance: 10.1
click at [377, 207] on div at bounding box center [508, 194] width 311 height 71
click at [559, 196] on div at bounding box center [508, 194] width 311 height 71
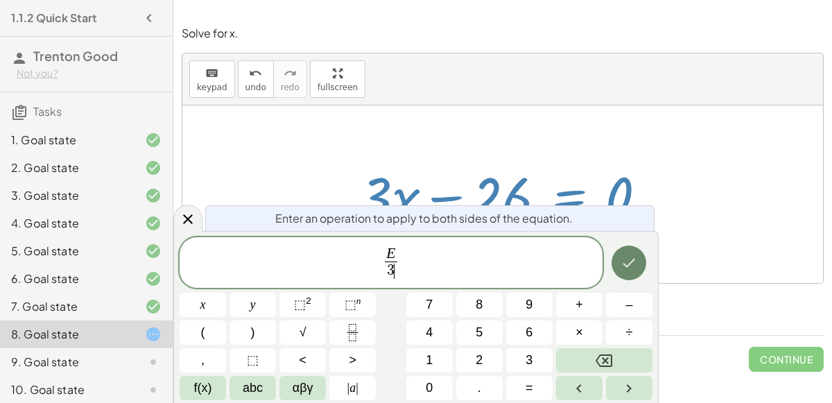
click at [629, 270] on icon "Done" at bounding box center [629, 263] width 17 height 17
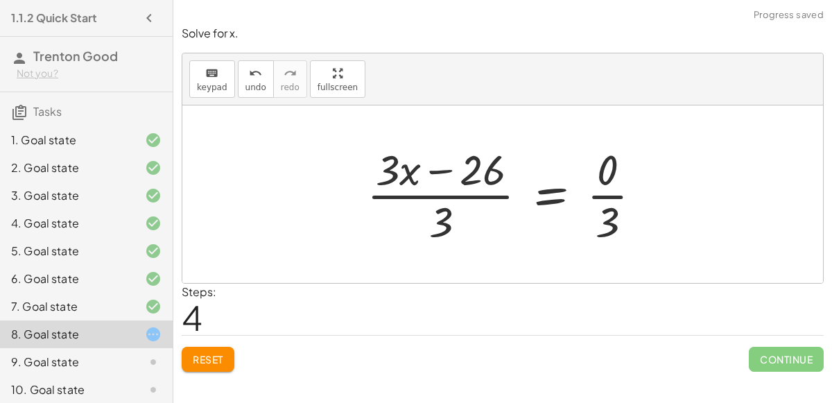
click at [458, 225] on div at bounding box center [510, 194] width 300 height 107
click at [433, 218] on div at bounding box center [509, 194] width 300 height 107
click at [437, 189] on div at bounding box center [509, 194] width 300 height 107
click at [454, 187] on div at bounding box center [509, 194] width 300 height 107
click at [196, 347] on button "Reset" at bounding box center [208, 359] width 53 height 25
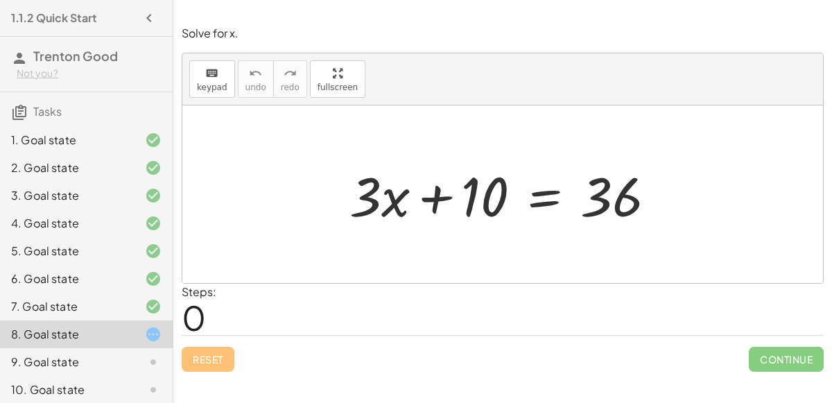
click at [534, 205] on div at bounding box center [509, 194] width 332 height 71
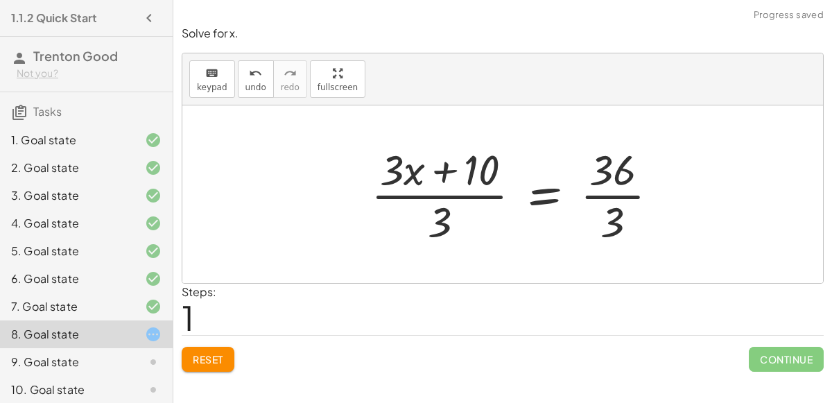
click at [409, 183] on div at bounding box center [520, 194] width 312 height 107
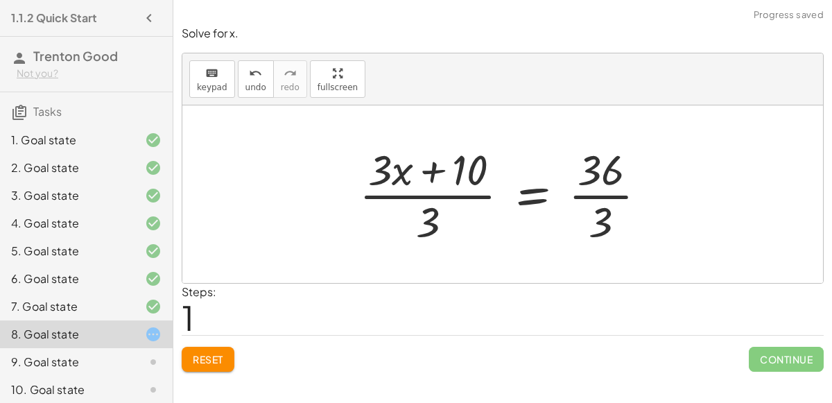
click at [408, 183] on div at bounding box center [508, 194] width 312 height 107
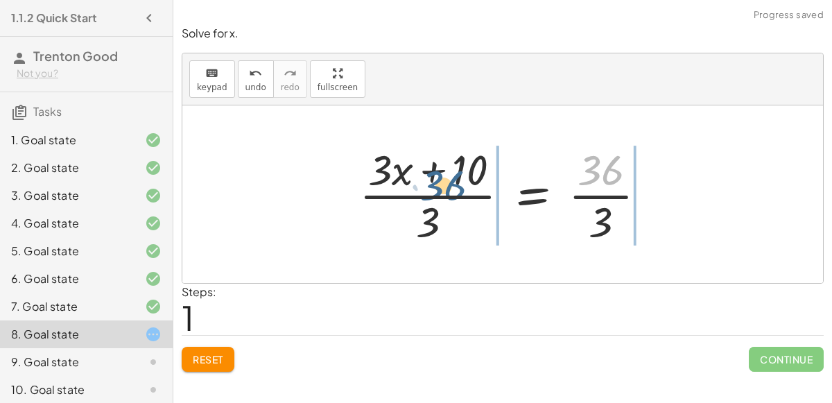
drag, startPoint x: 608, startPoint y: 171, endPoint x: 454, endPoint y: 186, distance: 155.4
click at [454, 186] on div at bounding box center [508, 194] width 312 height 107
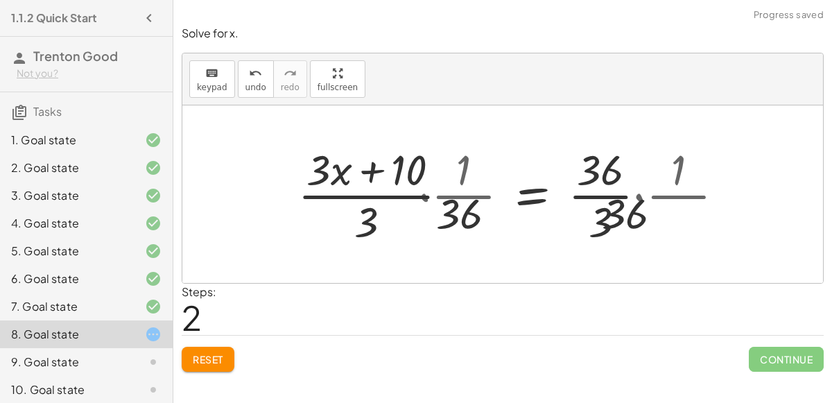
click at [488, 191] on div at bounding box center [508, 194] width 469 height 107
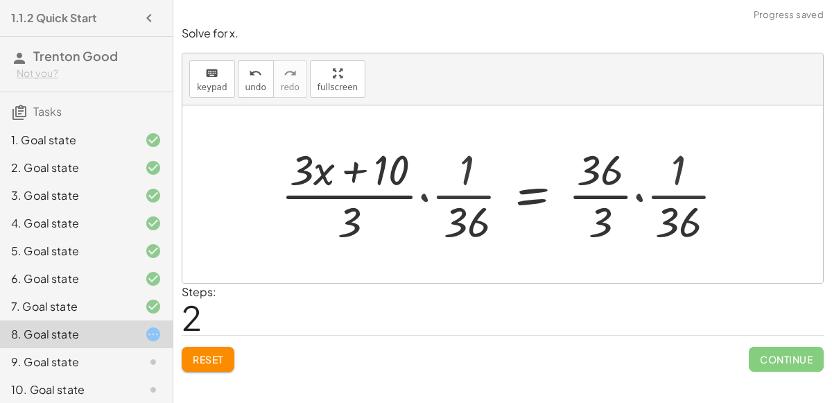
click at [465, 194] on div at bounding box center [508, 194] width 469 height 107
click at [412, 196] on div at bounding box center [508, 194] width 469 height 107
click at [423, 208] on div at bounding box center [508, 194] width 469 height 107
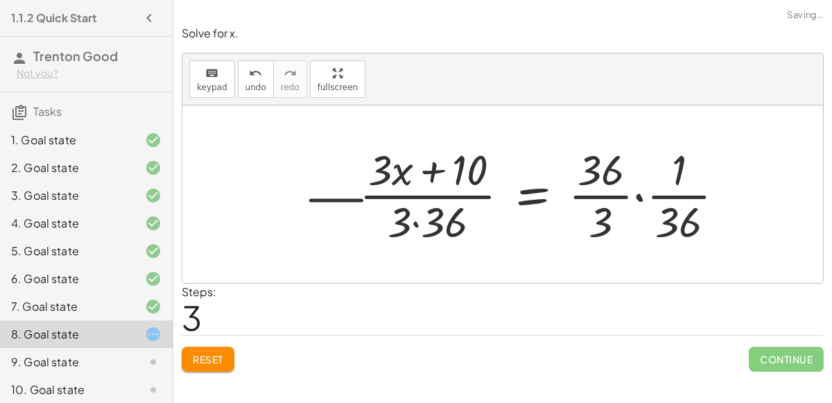
click at [201, 366] on button "Reset" at bounding box center [208, 359] width 53 height 25
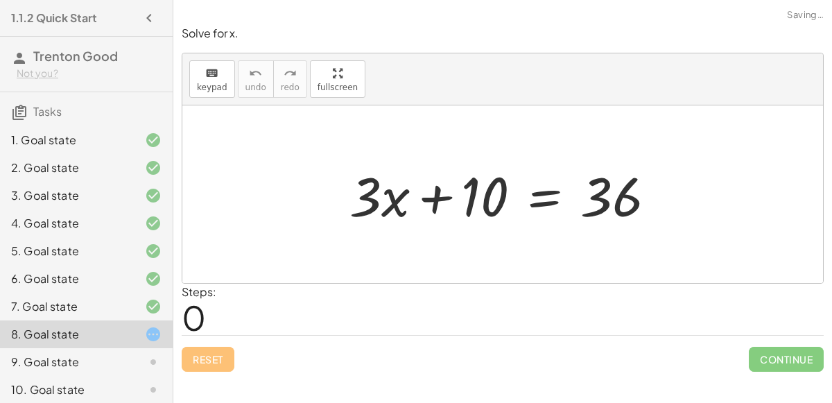
click at [106, 359] on div "9. Goal state" at bounding box center [67, 362] width 112 height 17
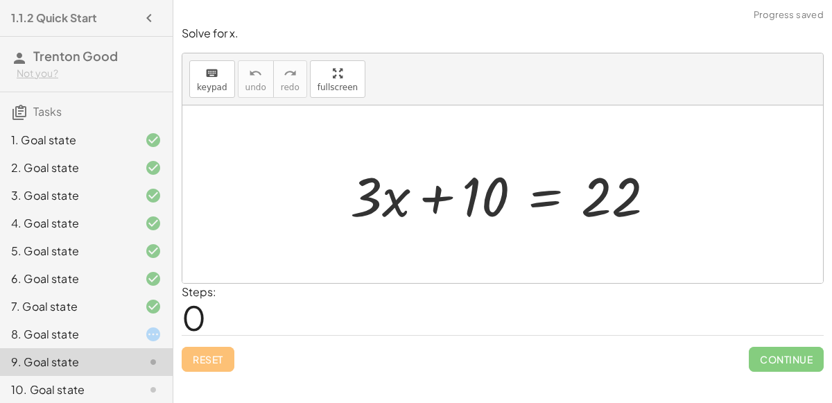
click at [534, 198] on div at bounding box center [508, 194] width 330 height 71
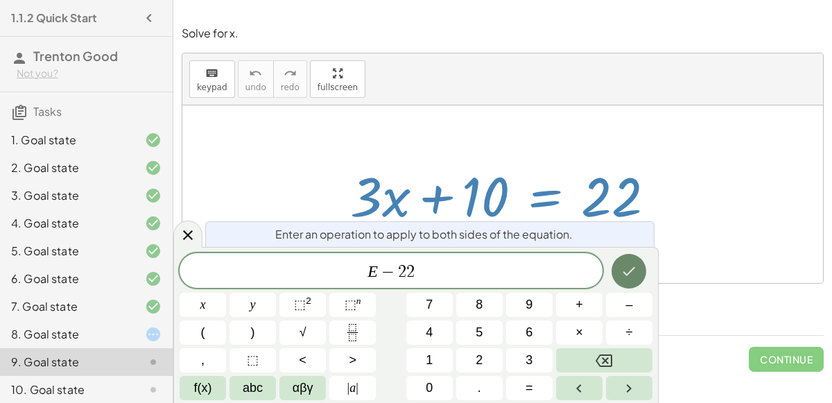
click at [620, 267] on button "Done" at bounding box center [629, 271] width 35 height 35
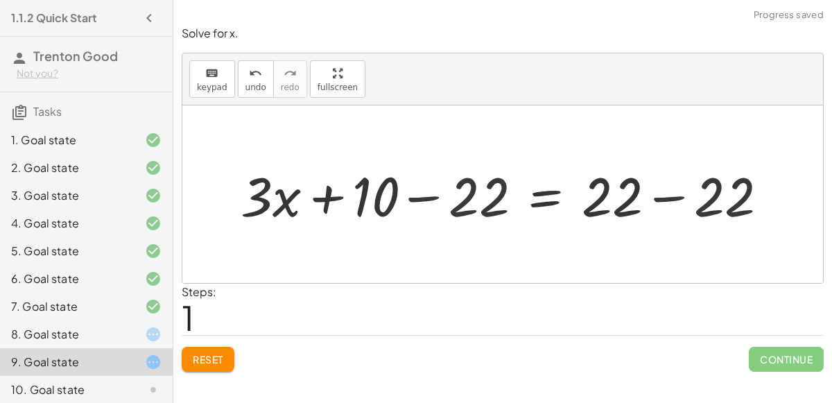
click at [640, 200] on div at bounding box center [509, 194] width 556 height 71
click at [637, 200] on div at bounding box center [509, 194] width 556 height 71
click at [646, 200] on div at bounding box center [509, 194] width 556 height 71
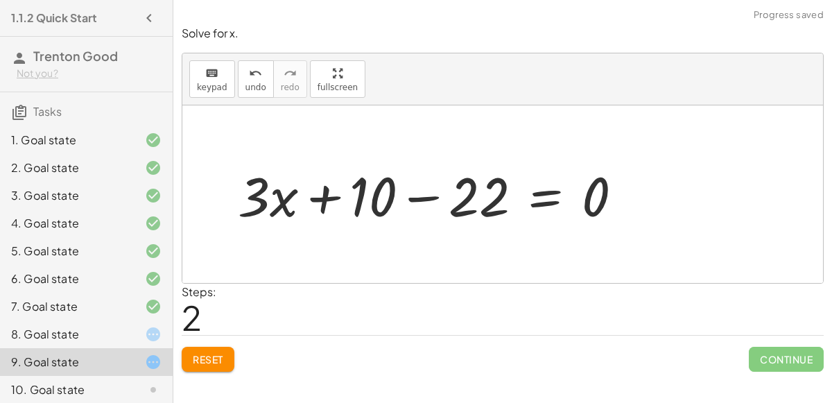
click at [422, 200] on div at bounding box center [436, 194] width 410 height 71
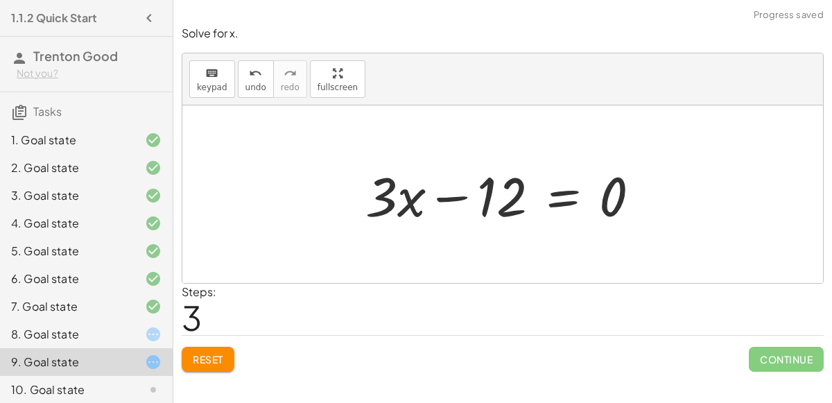
click at [560, 194] on div at bounding box center [509, 194] width 300 height 71
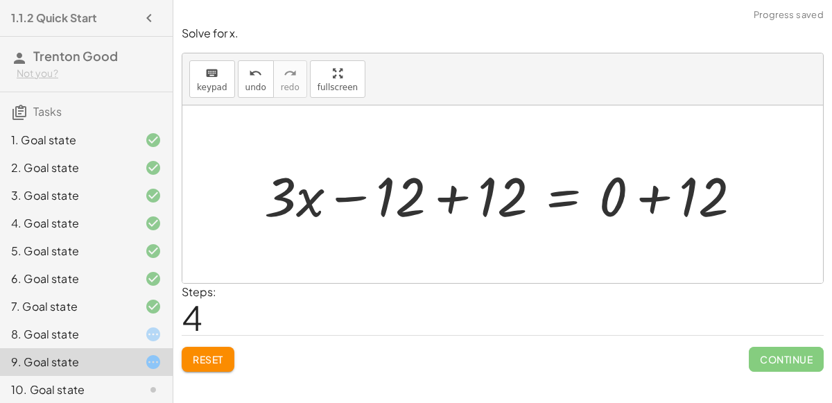
click at [453, 205] on div at bounding box center [508, 194] width 502 height 71
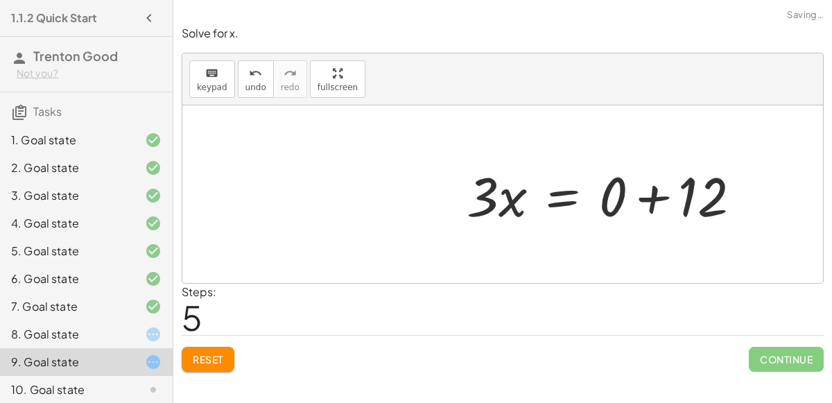
click at [667, 197] on div "+ · 3 · x + 10 = 22 + · 3 · x + 10 − 22 = + 22 − 22 + · 3 · x + 10 − 22 = 0 + ·…" at bounding box center [604, 194] width 317 height 78
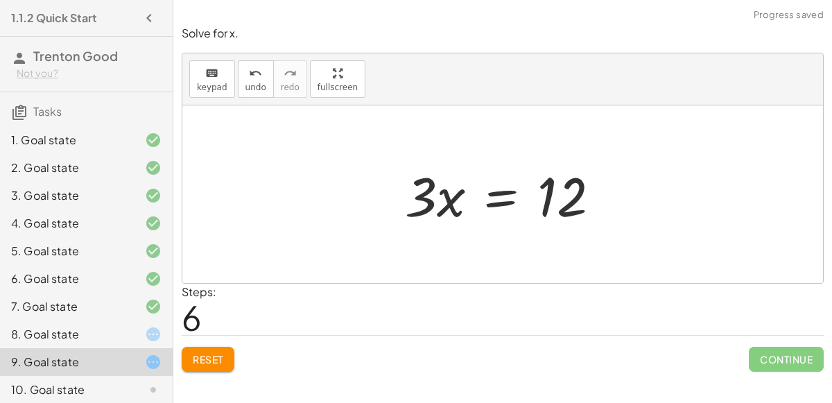
click at [500, 198] on div at bounding box center [508, 194] width 220 height 71
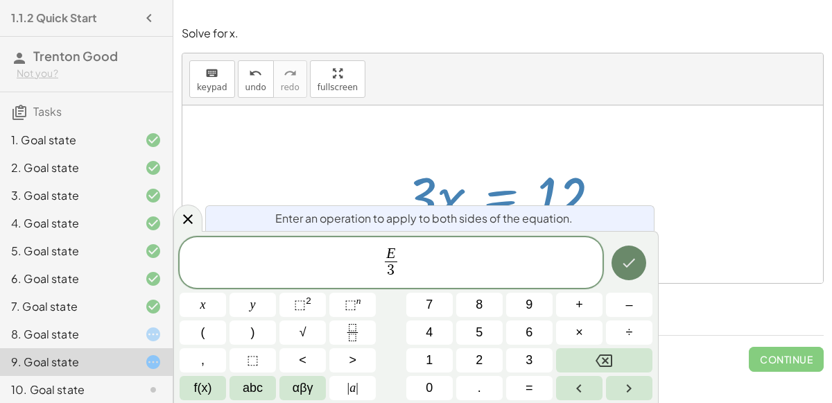
click at [627, 257] on icon "Done" at bounding box center [629, 263] width 17 height 17
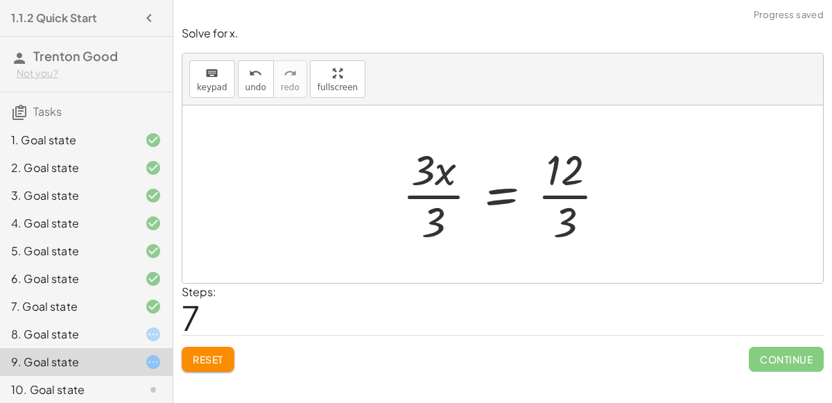
click at [432, 198] on div at bounding box center [509, 194] width 229 height 107
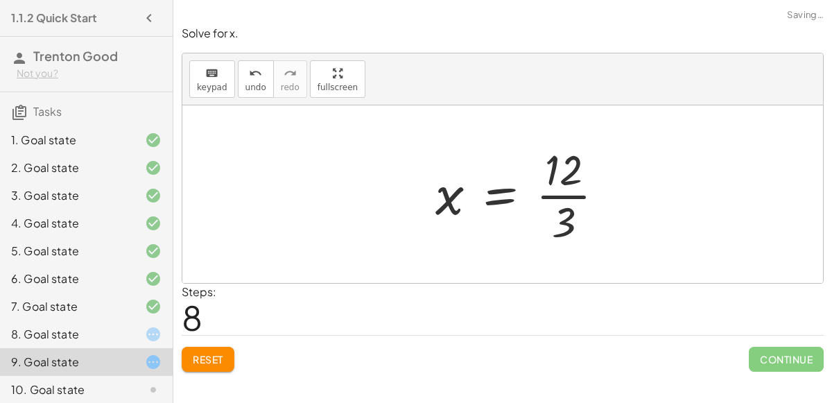
click at [560, 209] on div at bounding box center [526, 194] width 194 height 107
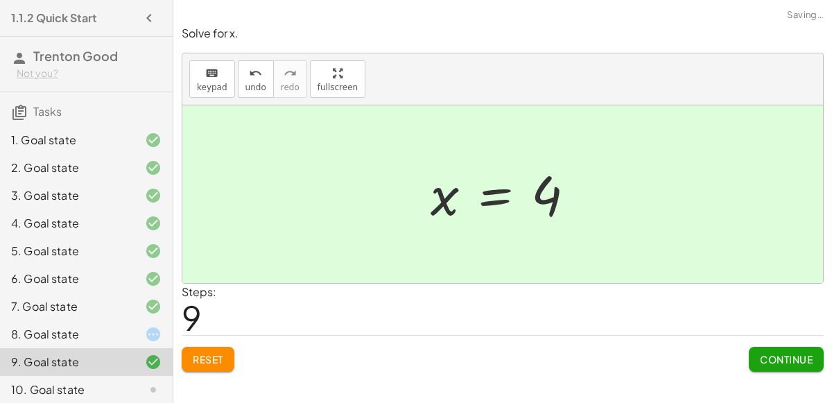
click at [795, 355] on span "Continue" at bounding box center [786, 359] width 53 height 12
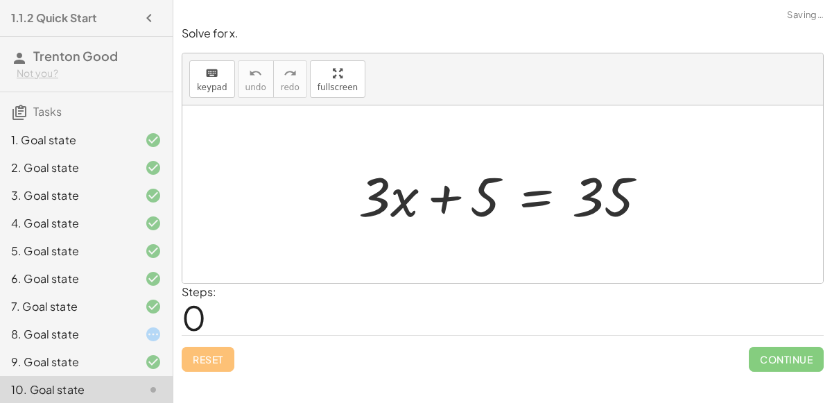
click at [524, 194] on div at bounding box center [508, 194] width 313 height 71
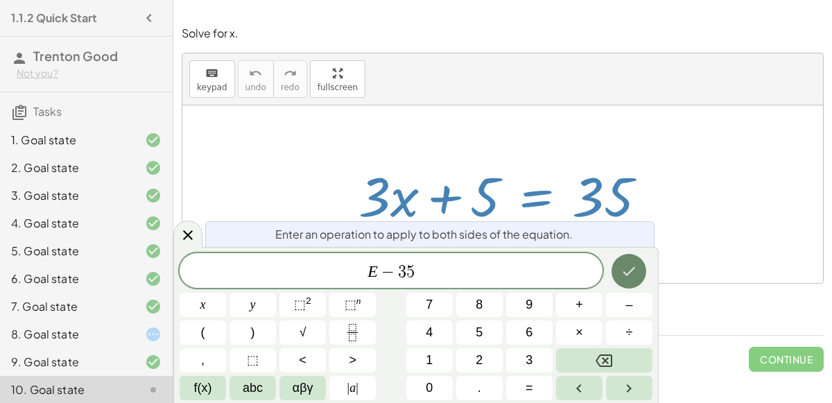
click at [633, 278] on icon "Done" at bounding box center [629, 271] width 17 height 17
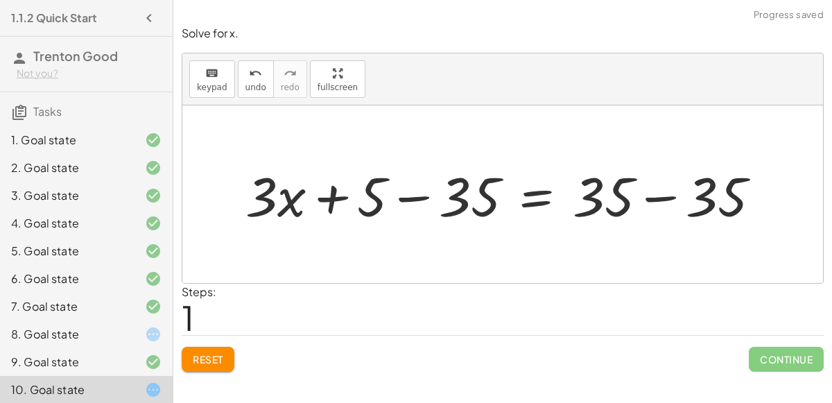
click at [626, 200] on div at bounding box center [509, 194] width 540 height 71
click at [591, 203] on div at bounding box center [509, 194] width 540 height 71
click at [646, 199] on div at bounding box center [509, 194] width 540 height 71
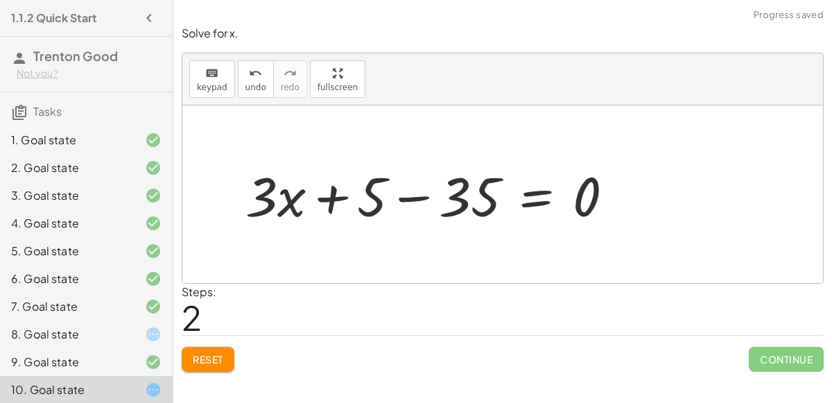
click at [406, 194] on div at bounding box center [435, 194] width 393 height 71
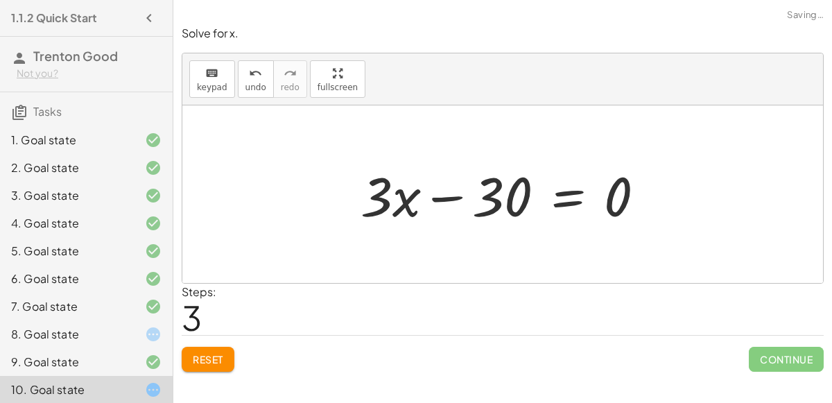
click at [569, 191] on div at bounding box center [508, 194] width 309 height 71
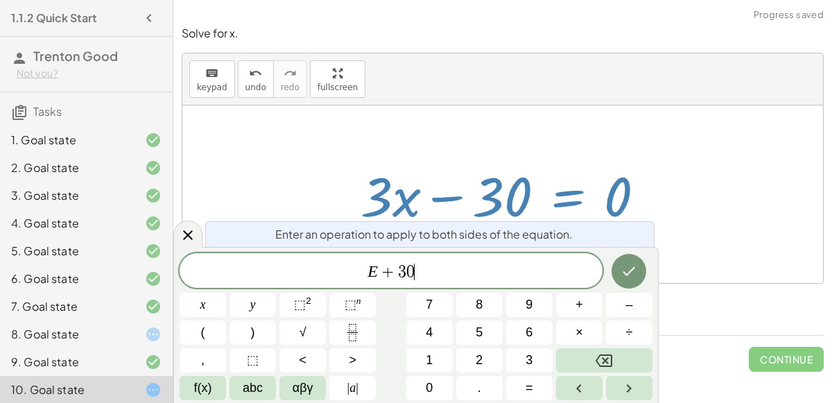
click at [630, 272] on icon "Done" at bounding box center [630, 271] width 12 height 9
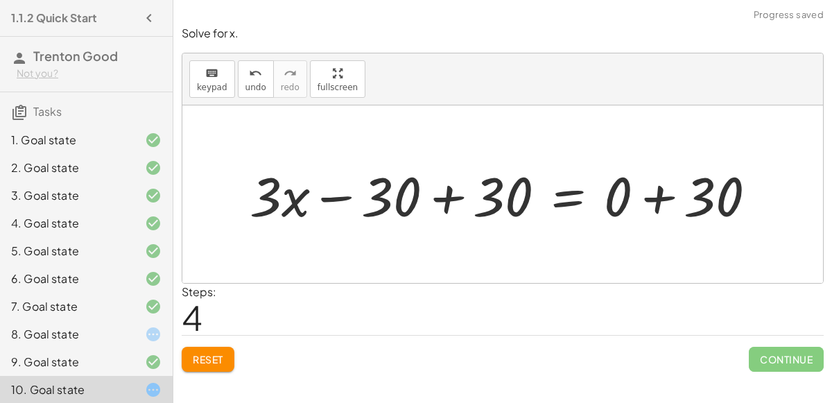
click at [656, 196] on div at bounding box center [509, 194] width 532 height 71
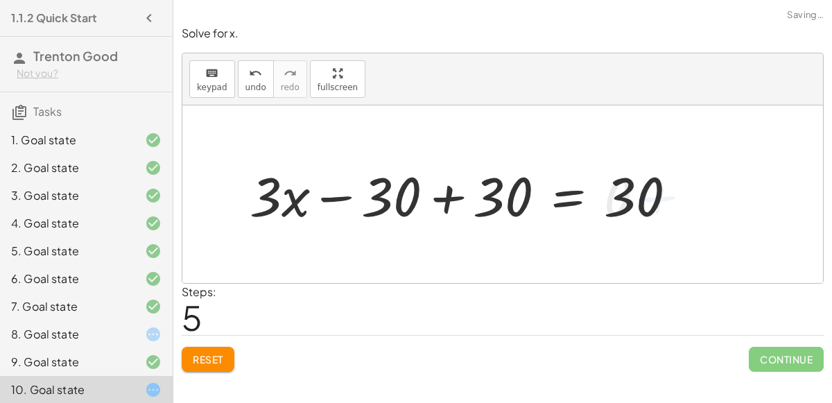
click at [440, 196] on div at bounding box center [469, 194] width 452 height 71
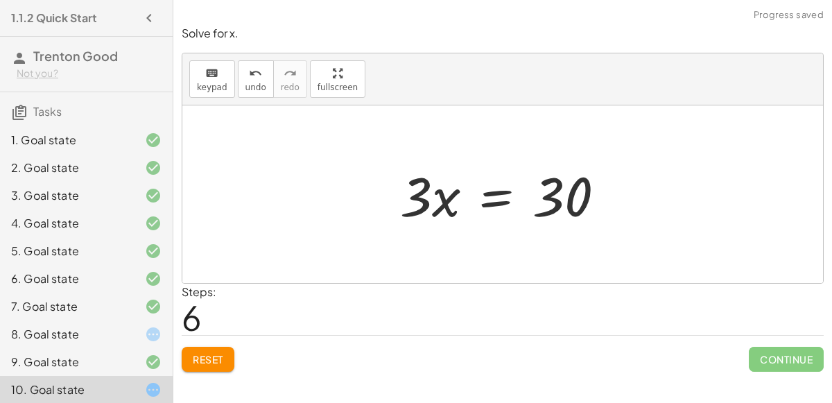
click at [492, 198] on div at bounding box center [508, 194] width 230 height 71
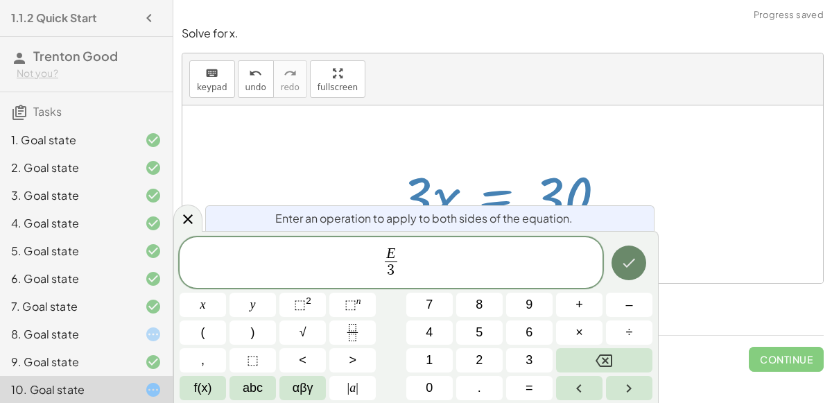
click at [636, 268] on icon "Done" at bounding box center [629, 263] width 17 height 17
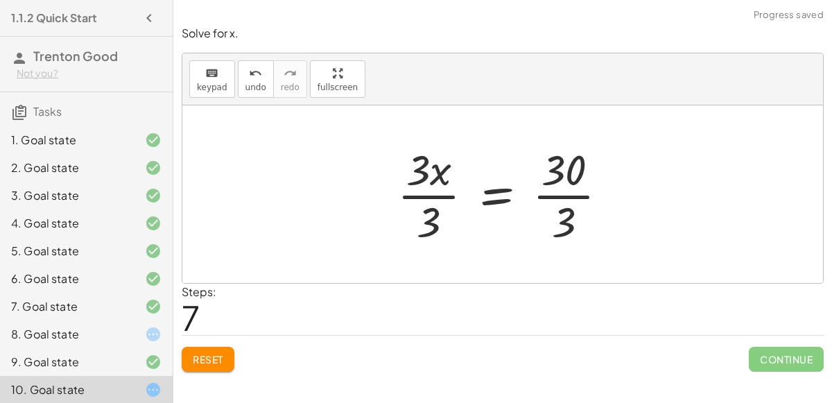
click at [431, 194] on div at bounding box center [508, 194] width 236 height 107
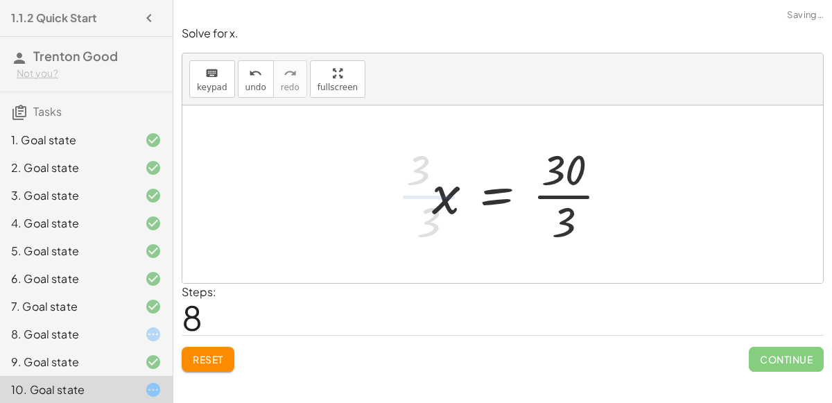
click at [577, 195] on div at bounding box center [525, 194] width 201 height 107
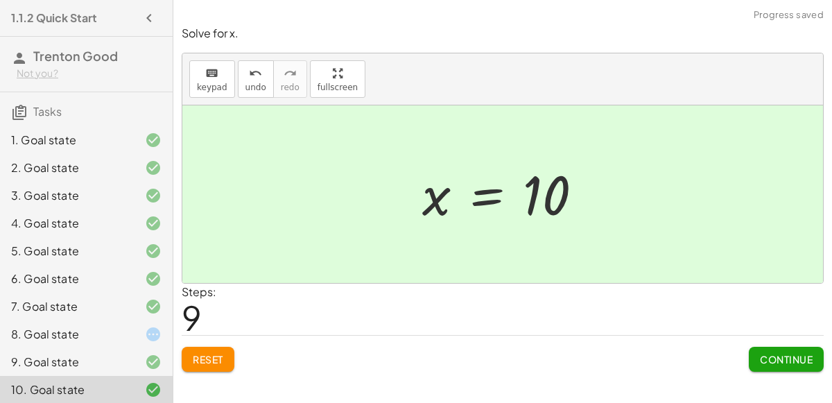
click at [798, 353] on span "Continue" at bounding box center [786, 359] width 53 height 12
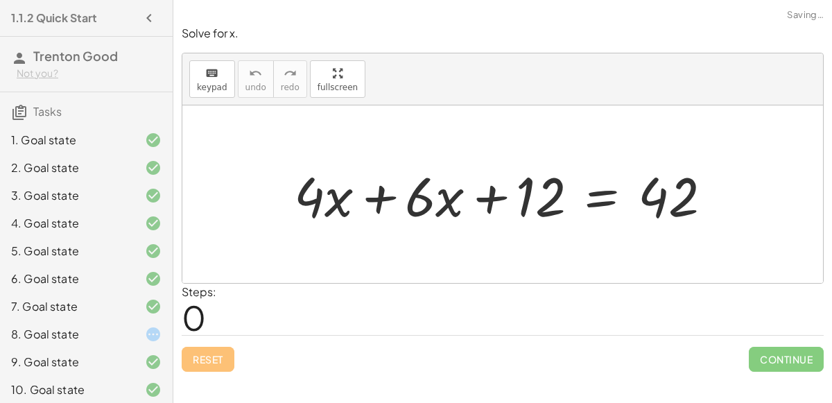
click at [135, 328] on div at bounding box center [142, 334] width 39 height 17
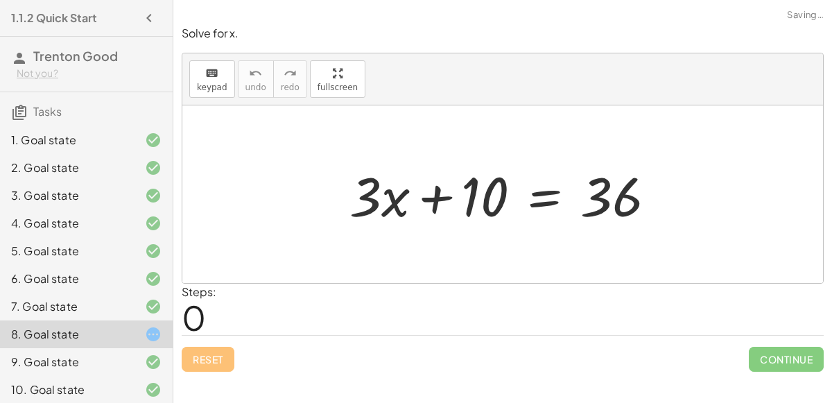
click at [549, 204] on div at bounding box center [509, 194] width 332 height 71
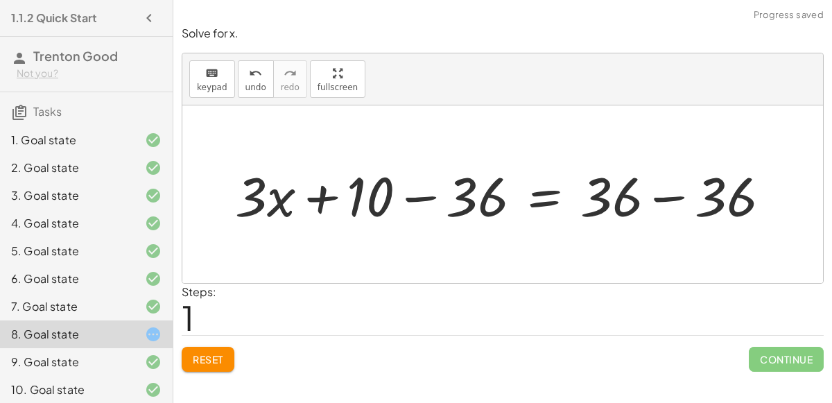
click at [683, 192] on div at bounding box center [508, 194] width 560 height 71
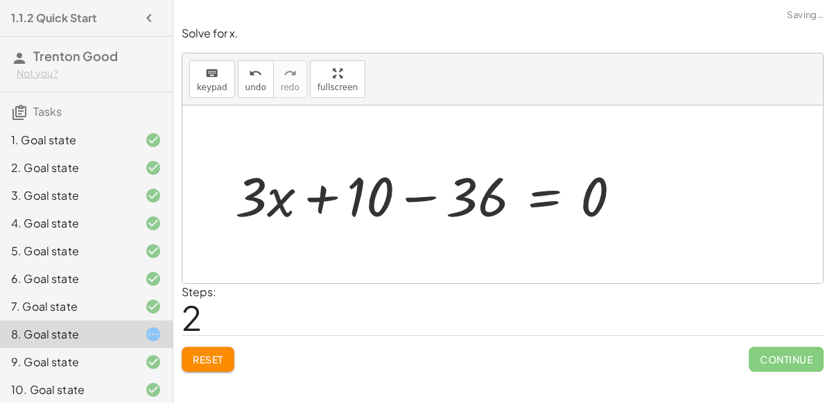
click at [429, 203] on div at bounding box center [433, 194] width 411 height 71
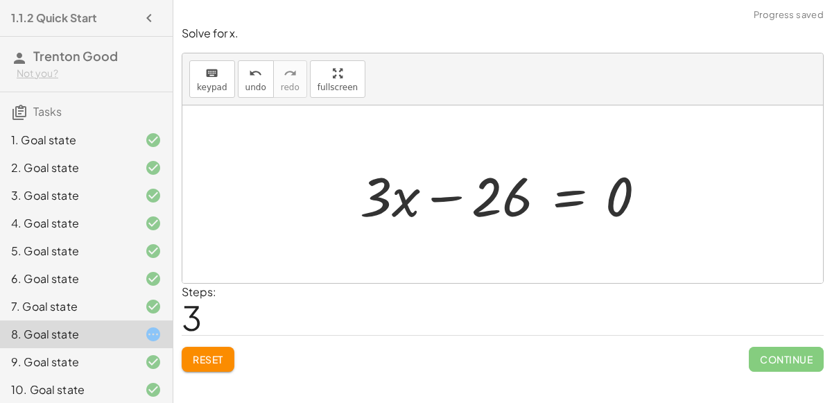
click at [569, 196] on div at bounding box center [508, 194] width 311 height 71
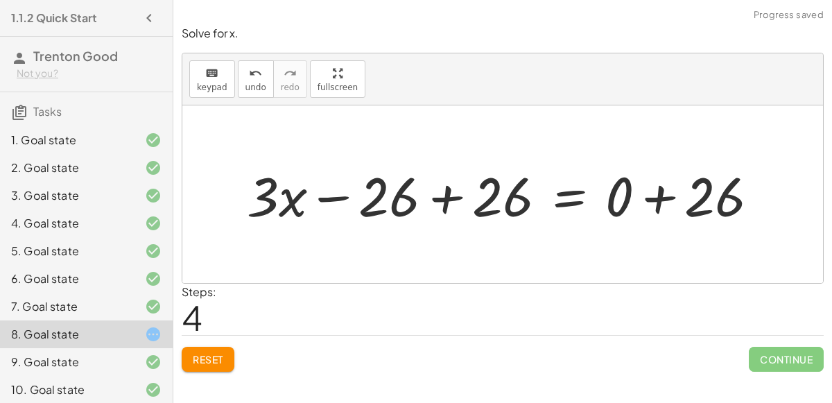
click at [681, 200] on div at bounding box center [509, 194] width 538 height 71
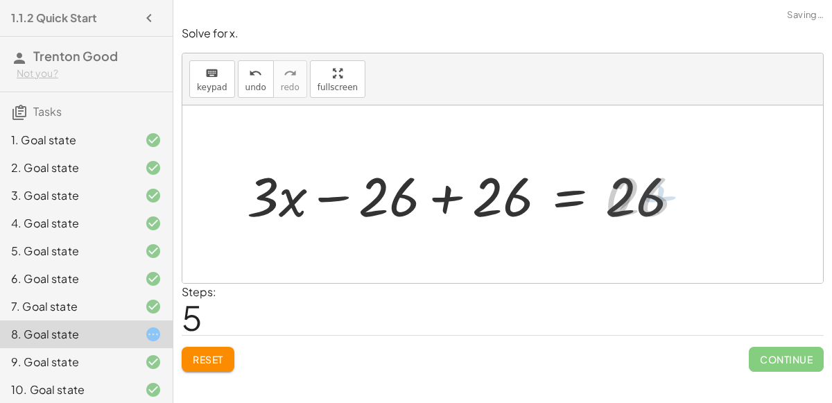
click at [454, 203] on div at bounding box center [469, 194] width 458 height 71
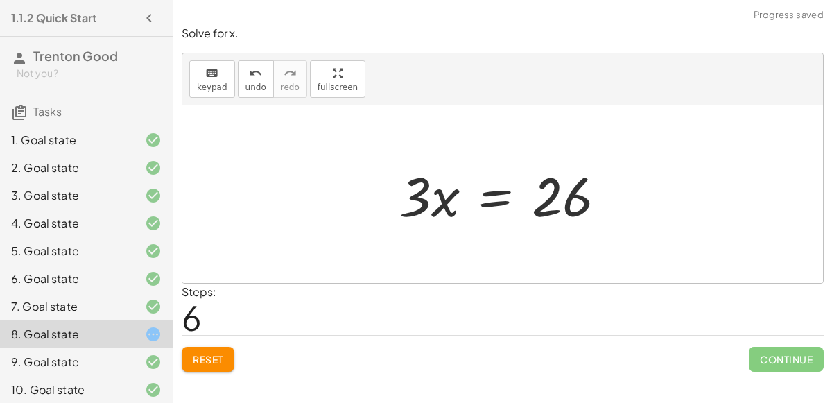
click at [493, 199] on div at bounding box center [509, 194] width 232 height 71
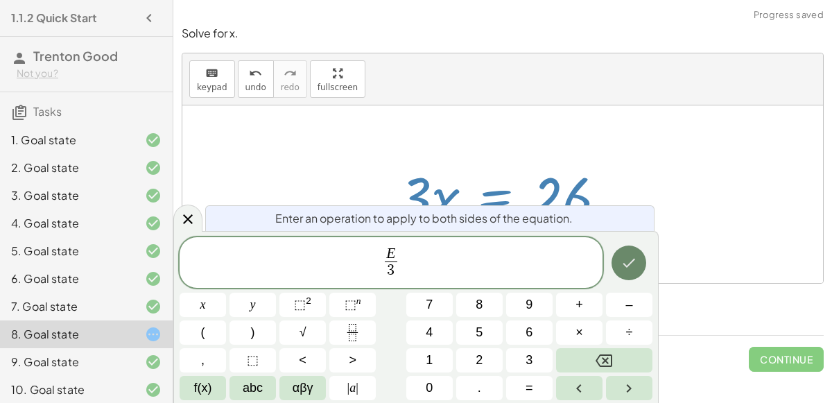
click at [642, 264] on button "Done" at bounding box center [629, 263] width 35 height 35
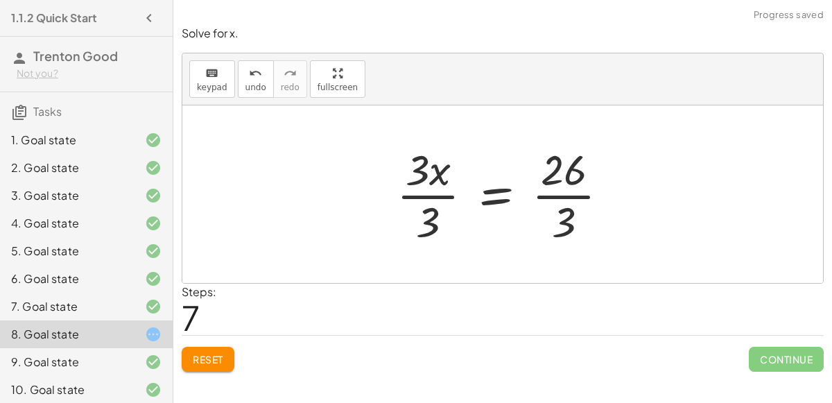
click at [553, 209] on div at bounding box center [508, 194] width 237 height 107
click at [570, 196] on div at bounding box center [508, 194] width 237 height 107
click at [564, 198] on div at bounding box center [508, 194] width 237 height 107
click at [564, 205] on div at bounding box center [508, 194] width 237 height 107
click at [564, 214] on div at bounding box center [508, 194] width 237 height 107
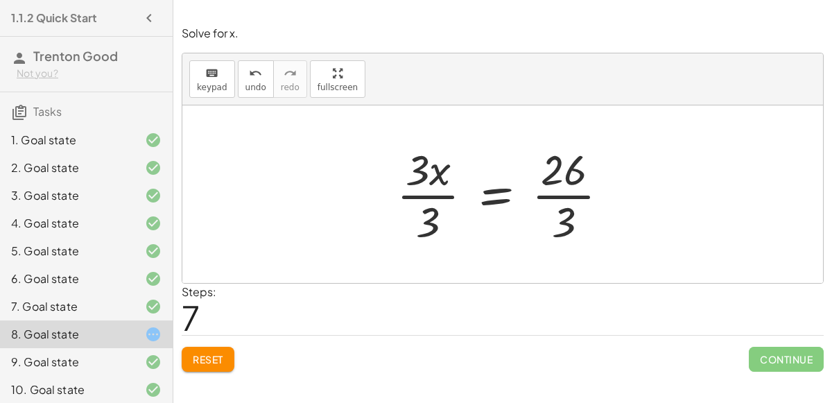
click at [436, 196] on div at bounding box center [508, 194] width 237 height 107
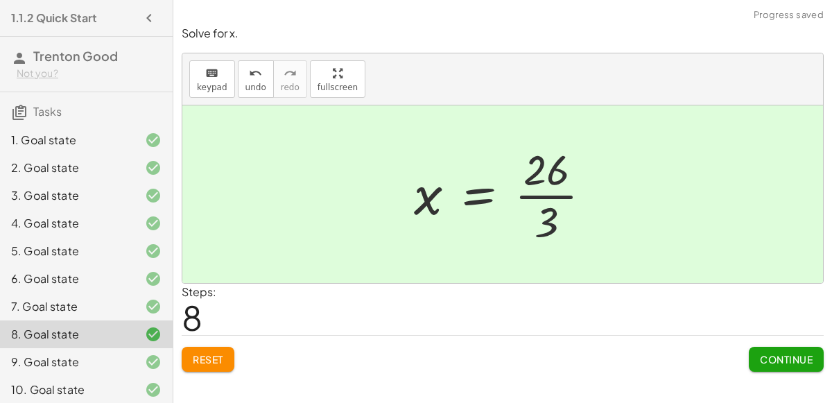
click at [556, 195] on div at bounding box center [508, 194] width 203 height 107
click at [775, 356] on span "Continue" at bounding box center [786, 359] width 53 height 12
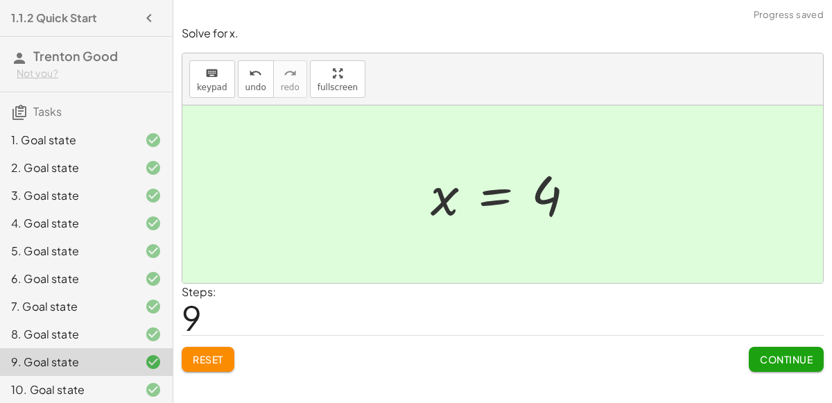
click at [775, 356] on span "Continue" at bounding box center [786, 359] width 53 height 12
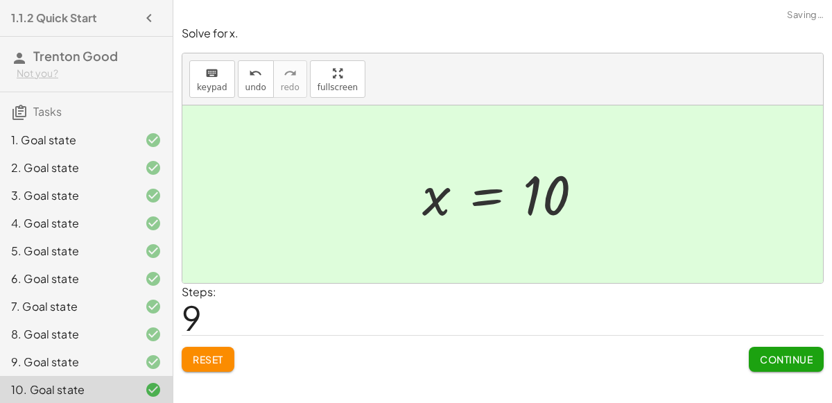
click at [775, 356] on span "Continue" at bounding box center [786, 359] width 53 height 12
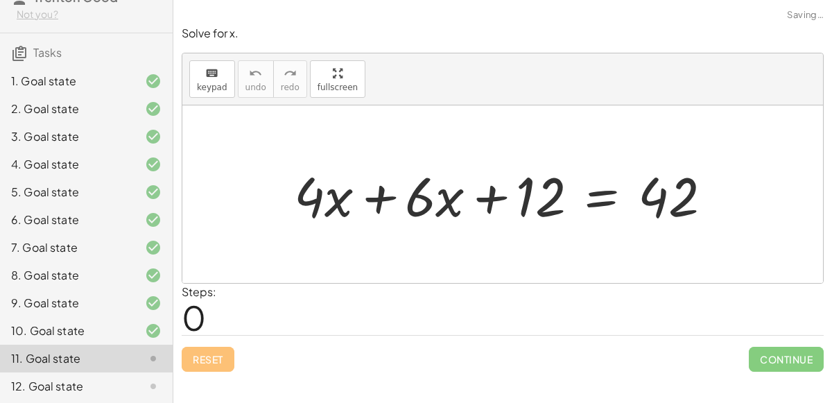
scroll to position [60, 0]
click at [377, 198] on div at bounding box center [508, 194] width 443 height 71
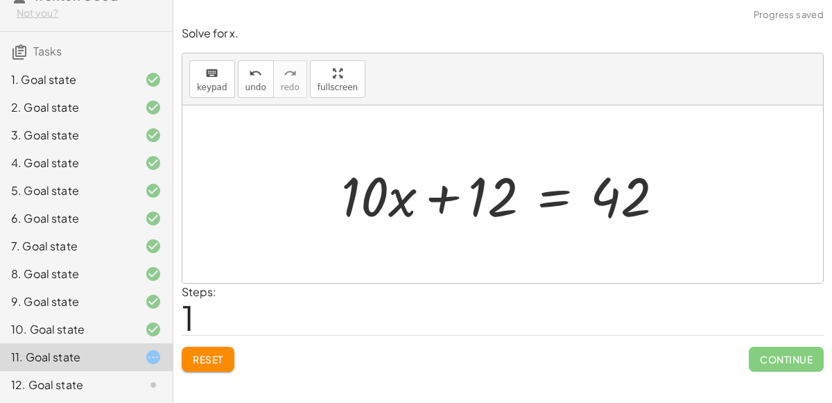
click at [547, 199] on div at bounding box center [508, 194] width 348 height 71
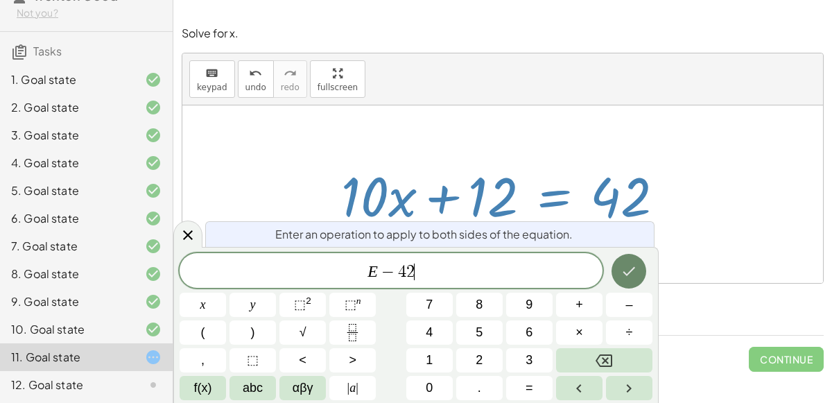
click at [634, 264] on icon "Done" at bounding box center [629, 271] width 17 height 17
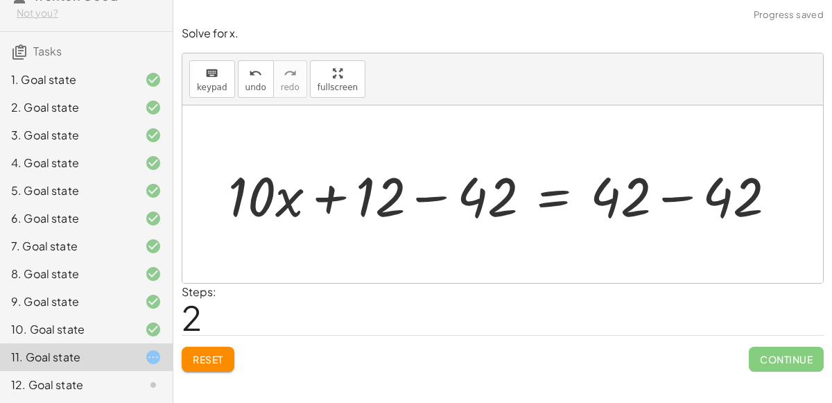
click at [636, 196] on div at bounding box center [508, 194] width 574 height 71
click at [651, 196] on div at bounding box center [508, 194] width 574 height 71
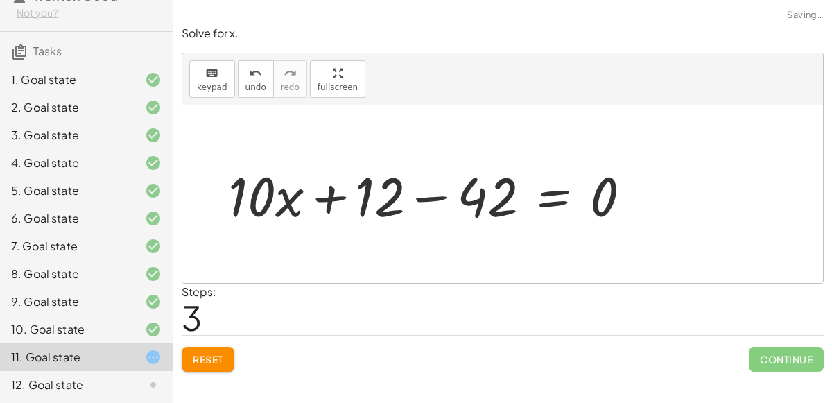
click at [438, 194] on div at bounding box center [435, 194] width 428 height 71
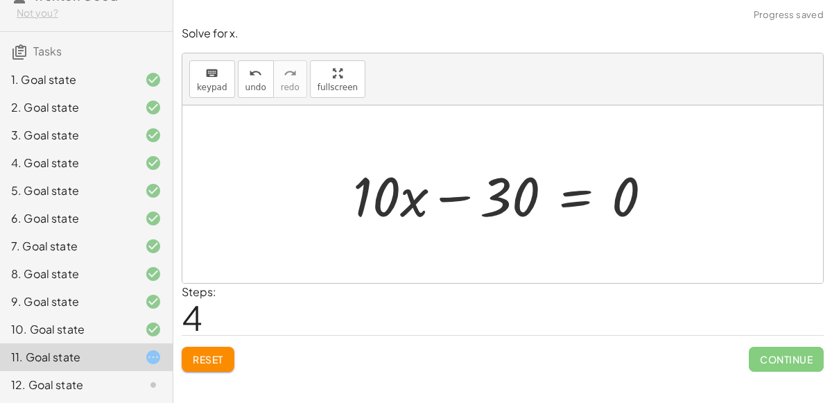
click at [578, 196] on div at bounding box center [508, 194] width 325 height 71
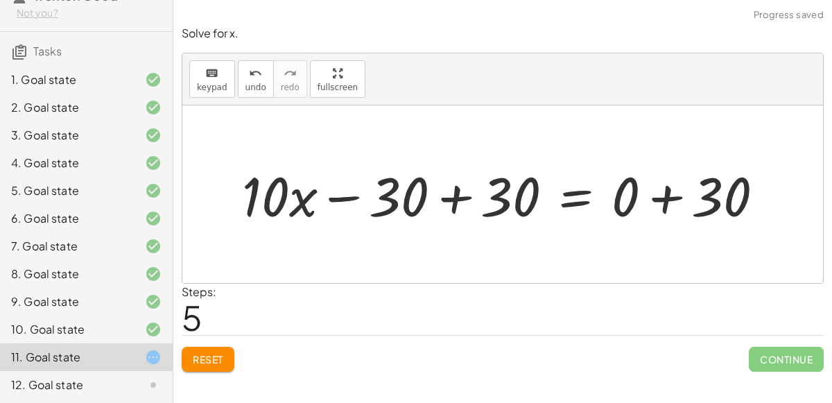
click at [662, 186] on div at bounding box center [508, 194] width 547 height 71
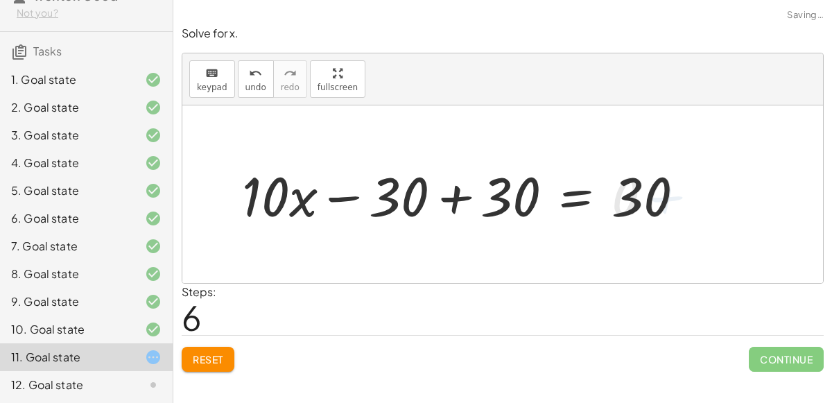
click at [459, 202] on div at bounding box center [468, 194] width 467 height 71
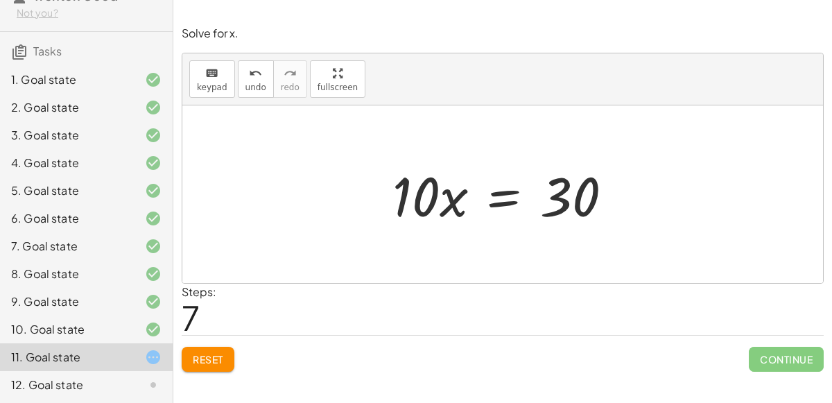
click at [501, 201] on div at bounding box center [508, 194] width 245 height 71
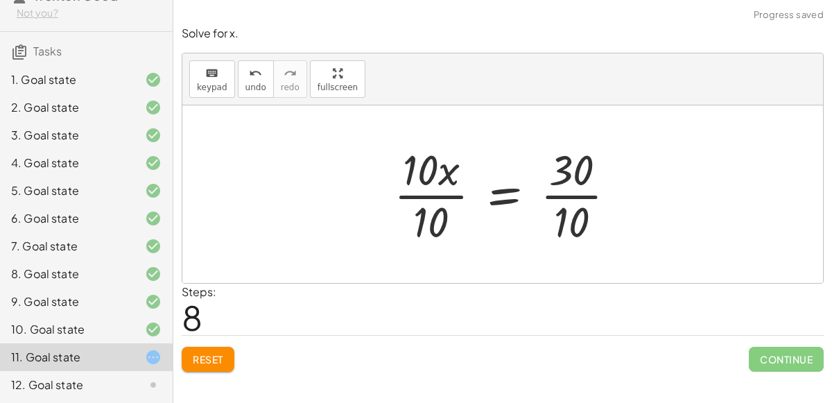
click at [568, 200] on div at bounding box center [511, 194] width 248 height 107
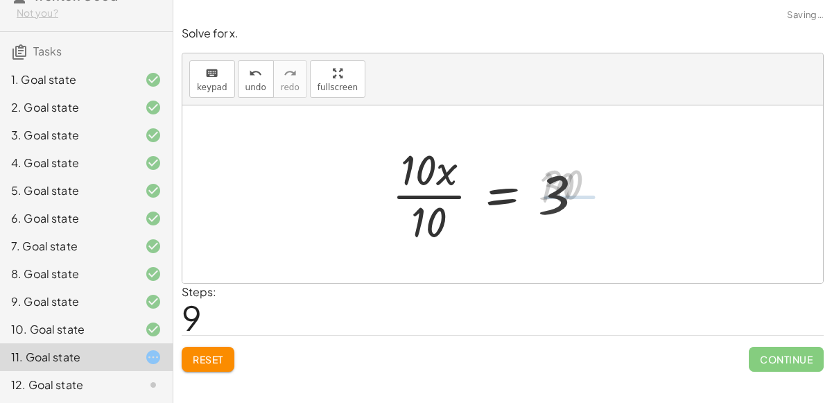
click at [445, 200] on div at bounding box center [493, 194] width 216 height 107
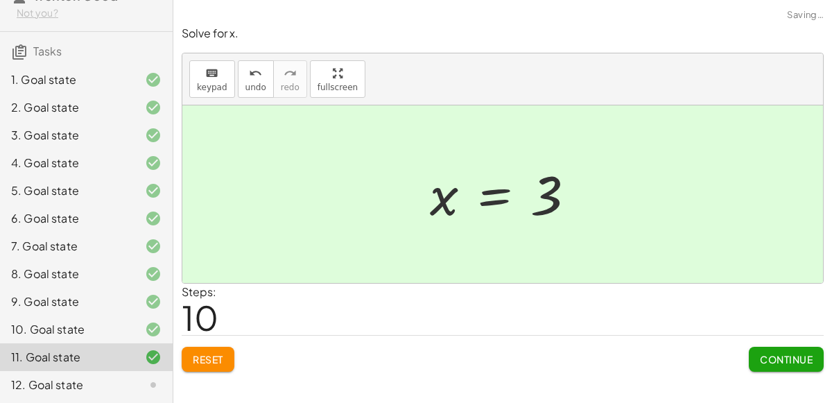
click at [772, 354] on span "Continue" at bounding box center [786, 359] width 53 height 12
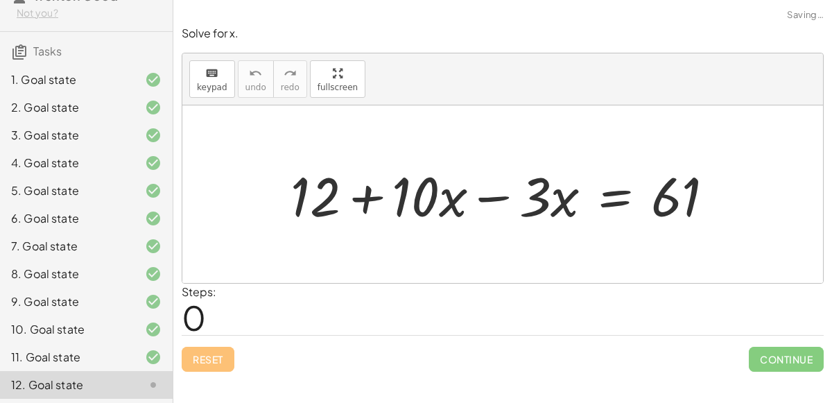
click at [491, 204] on div at bounding box center [508, 194] width 449 height 71
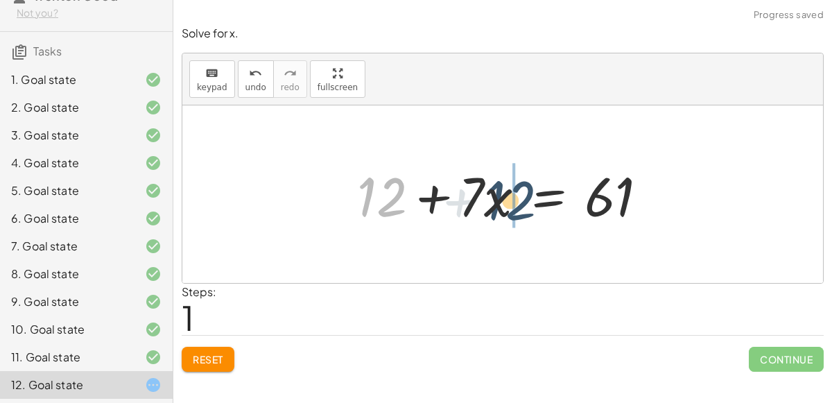
drag, startPoint x: 397, startPoint y: 196, endPoint x: 528, endPoint y: 200, distance: 131.8
click at [528, 200] on div at bounding box center [508, 194] width 316 height 71
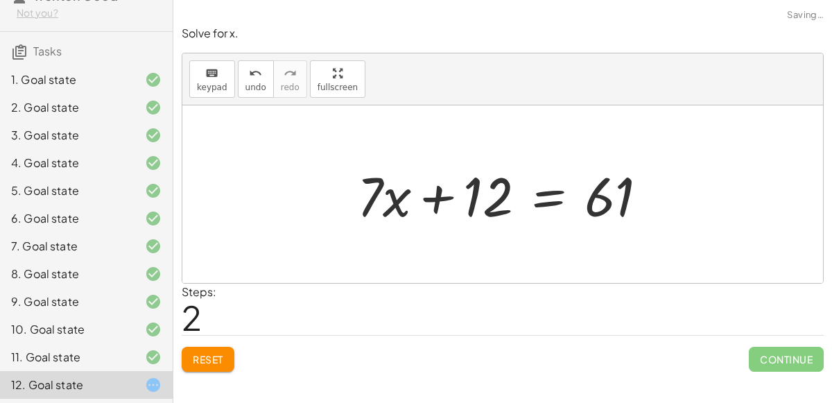
click at [546, 199] on div at bounding box center [508, 194] width 316 height 71
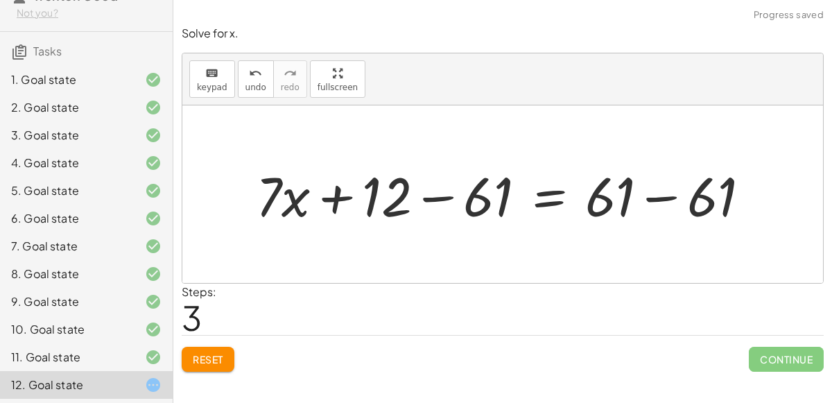
click at [646, 204] on div at bounding box center [508, 194] width 519 height 71
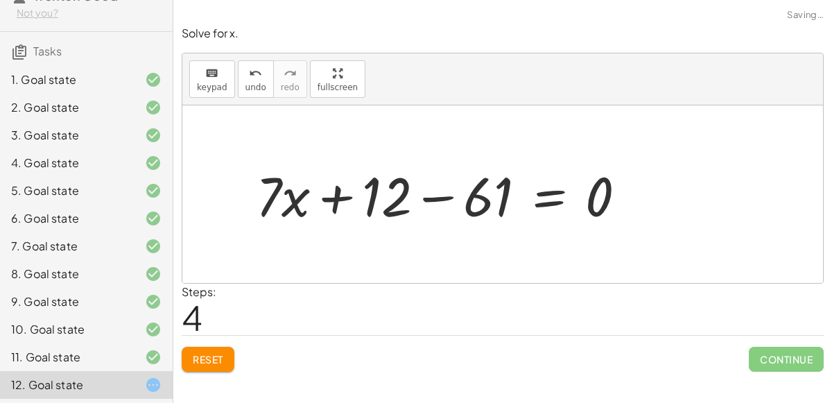
click at [436, 201] on div at bounding box center [446, 194] width 395 height 71
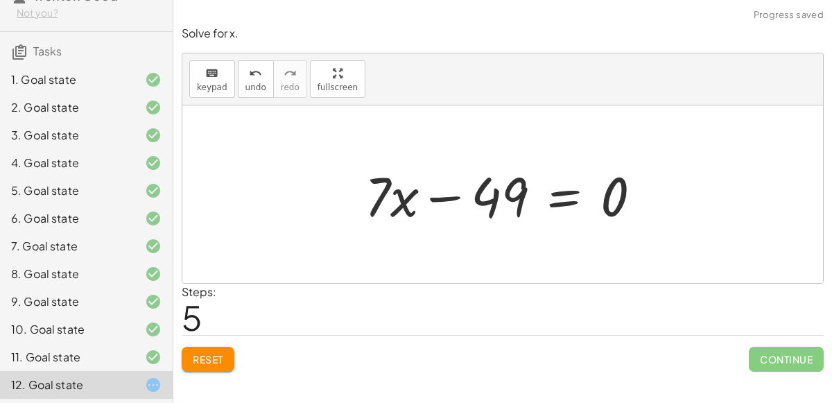
click at [546, 205] on div at bounding box center [509, 194] width 302 height 71
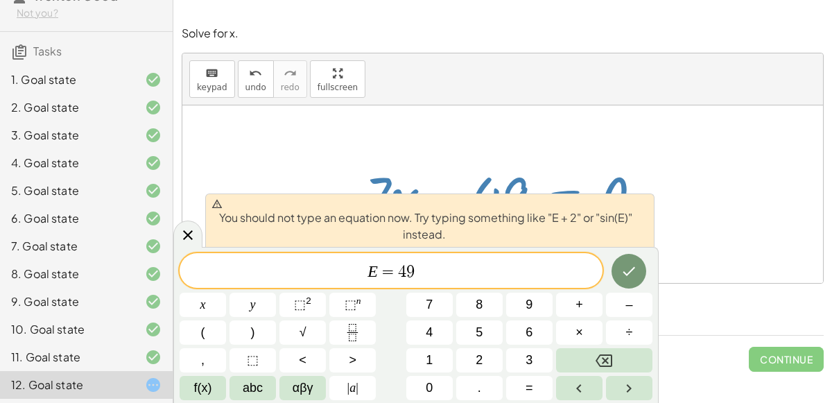
click at [486, 276] on span "E = 4 9 ​" at bounding box center [391, 271] width 423 height 19
click at [399, 280] on span "4" at bounding box center [402, 272] width 8 height 17
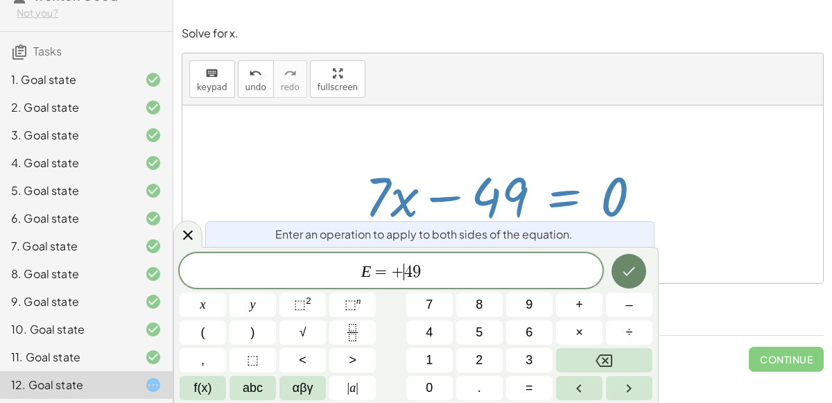
click at [621, 282] on button "Done" at bounding box center [629, 271] width 35 height 35
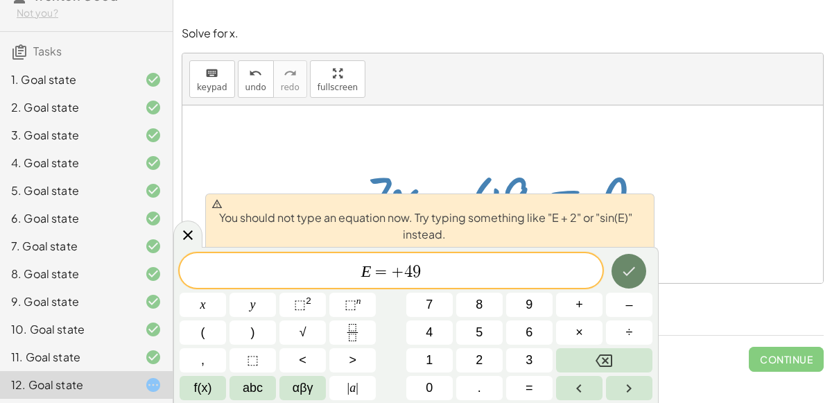
click at [624, 280] on button "Done" at bounding box center [629, 271] width 35 height 35
click at [709, 253] on div at bounding box center [502, 194] width 641 height 178
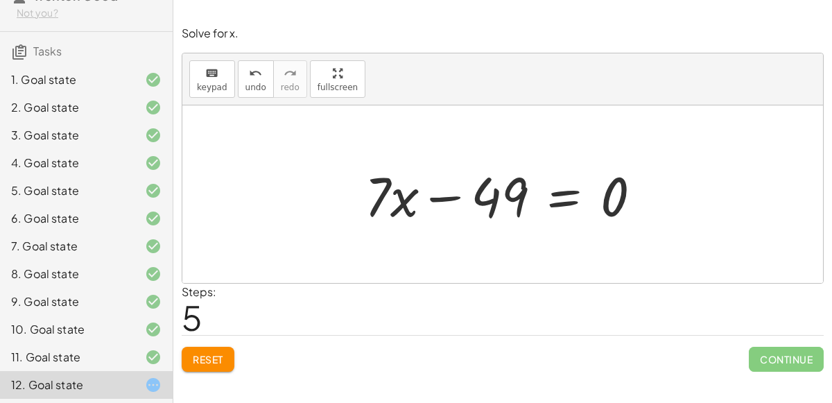
click at [562, 203] on div at bounding box center [509, 194] width 302 height 71
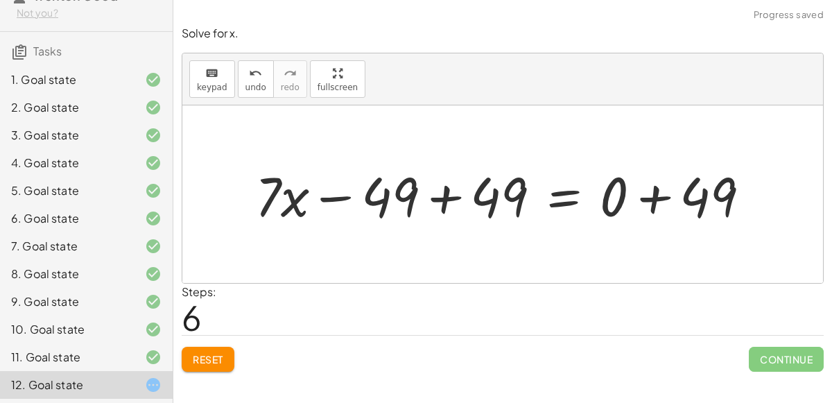
click at [653, 203] on div at bounding box center [508, 194] width 520 height 71
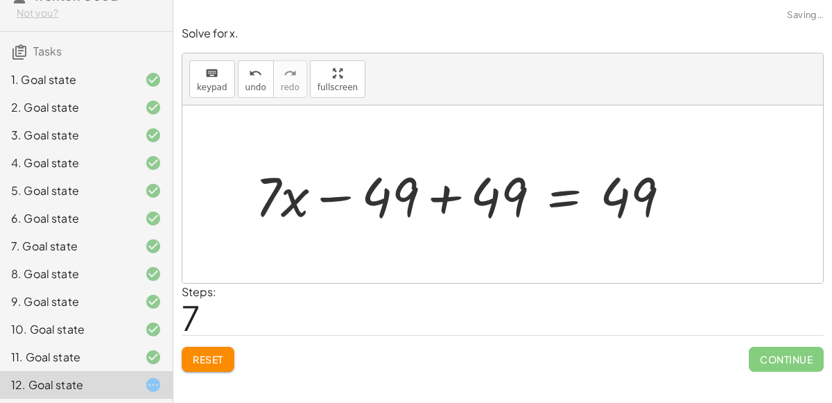
click at [452, 198] on div at bounding box center [468, 194] width 441 height 71
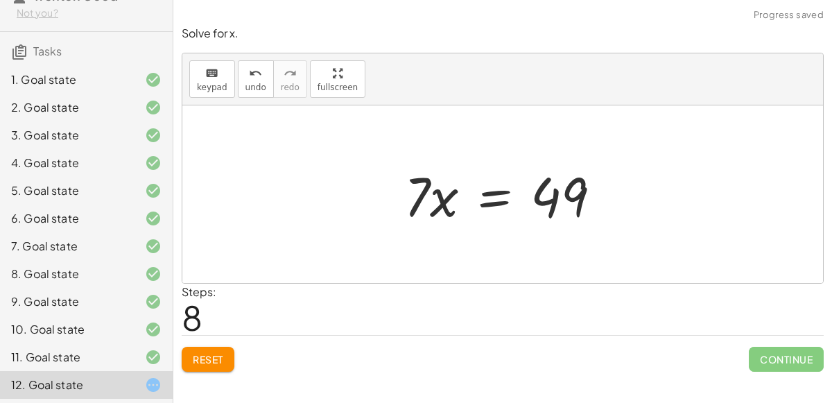
click at [499, 200] on div at bounding box center [508, 194] width 222 height 71
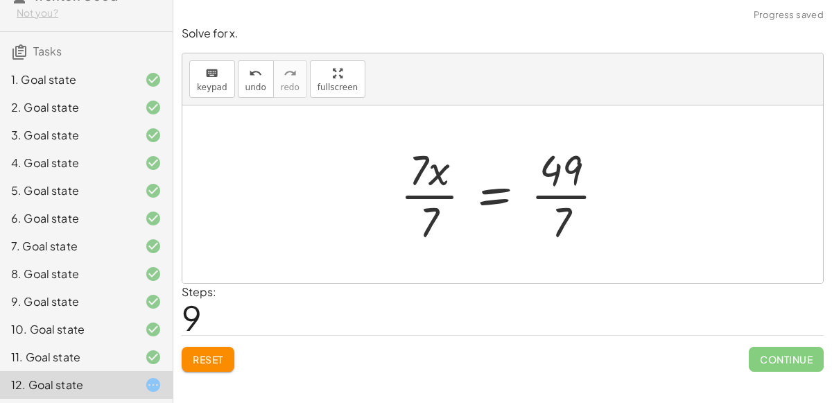
click at [556, 203] on div at bounding box center [508, 194] width 230 height 107
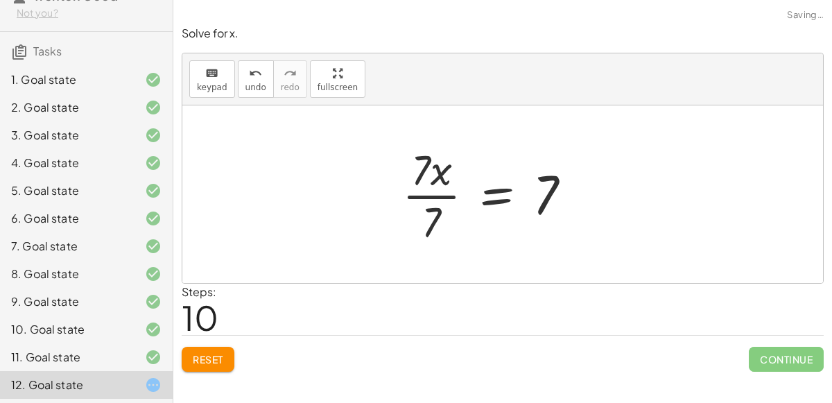
click at [436, 191] on div at bounding box center [492, 194] width 194 height 107
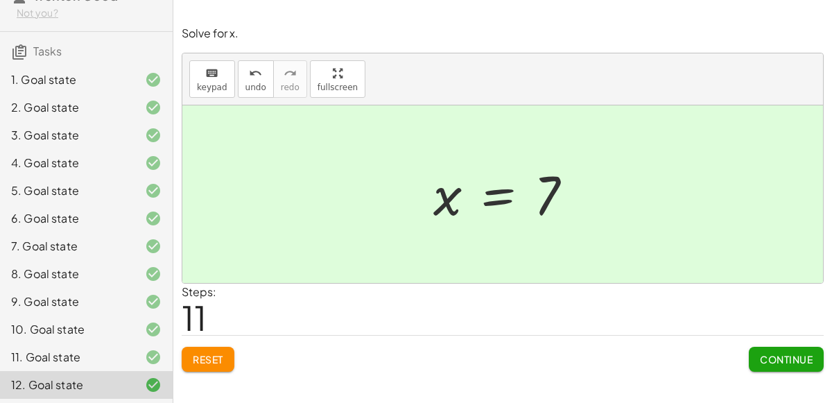
scroll to position [0, 0]
